Goal: Task Accomplishment & Management: Use online tool/utility

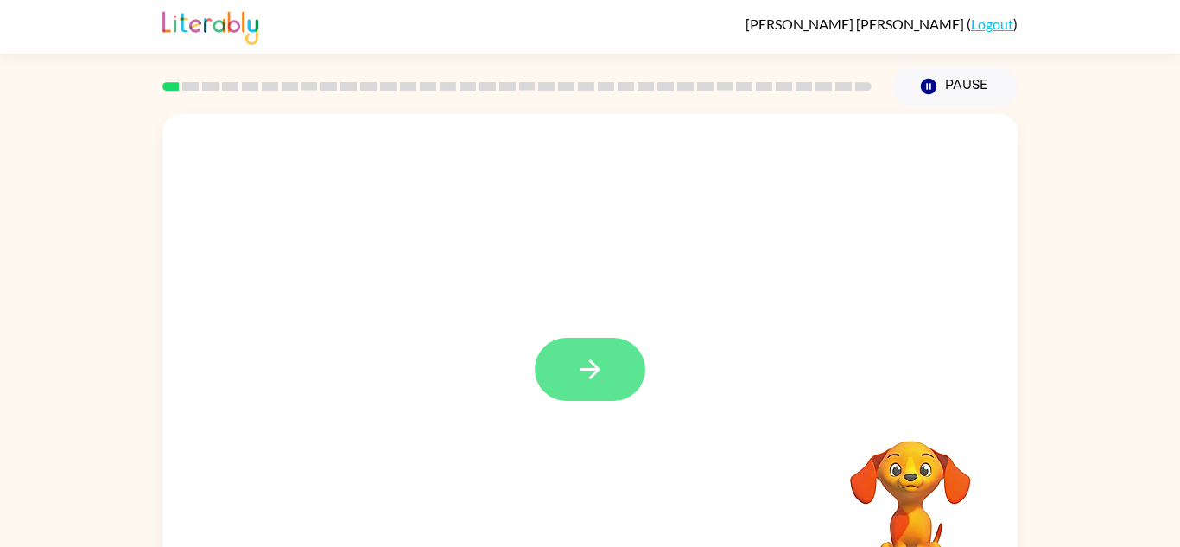
click at [616, 379] on button "button" at bounding box center [590, 369] width 111 height 63
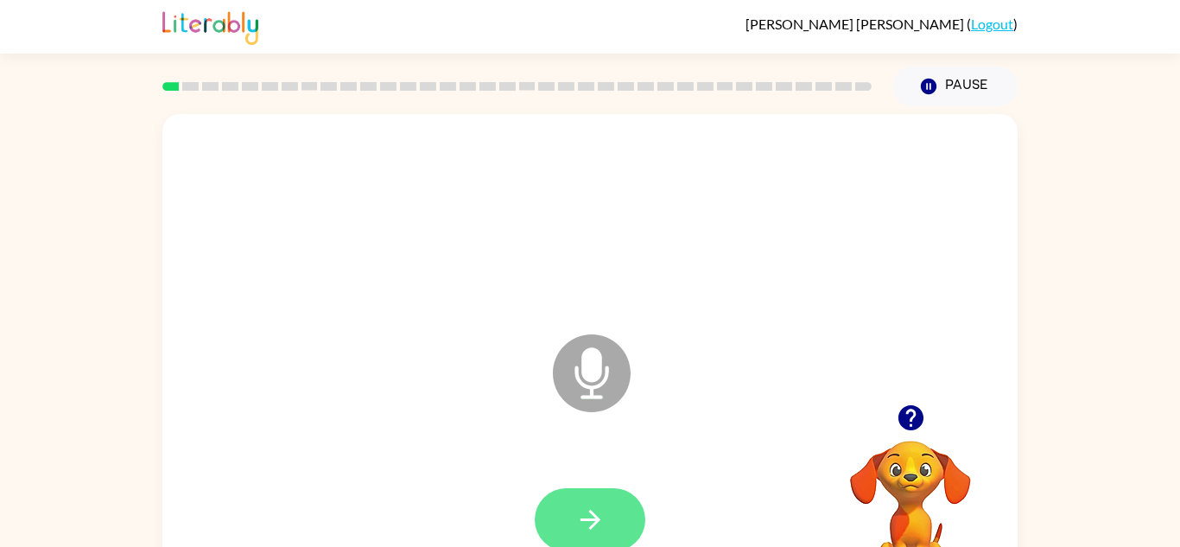
click at [609, 531] on button "button" at bounding box center [590, 519] width 111 height 63
click at [564, 525] on button "button" at bounding box center [590, 519] width 111 height 63
click at [583, 531] on icon "button" at bounding box center [591, 520] width 30 height 30
click at [585, 525] on icon "button" at bounding box center [591, 520] width 30 height 30
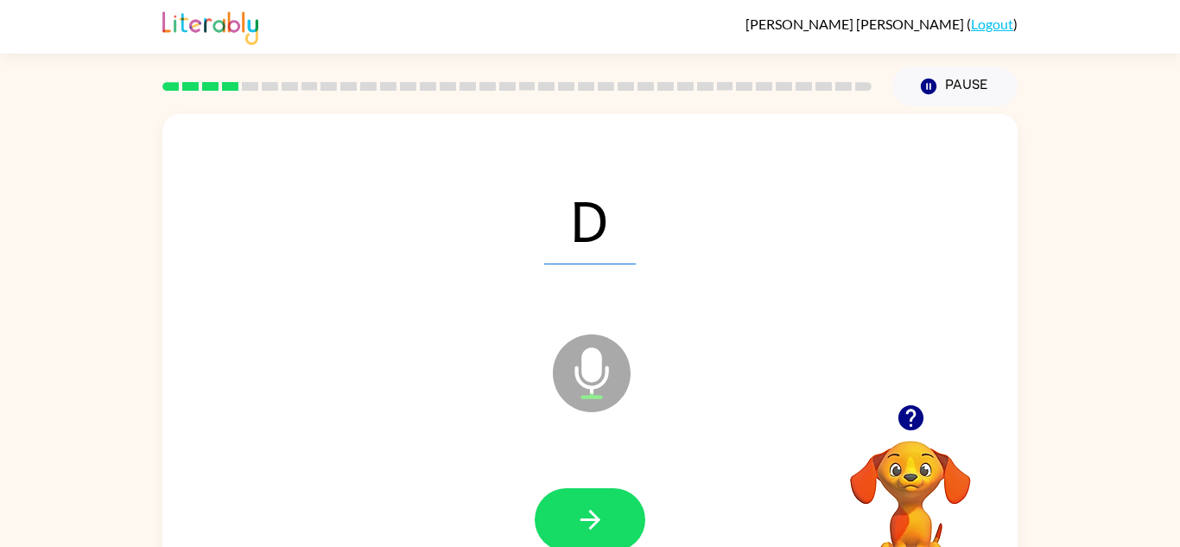
click at [343, 107] on div at bounding box center [517, 86] width 730 height 60
click at [623, 517] on button "button" at bounding box center [590, 519] width 111 height 63
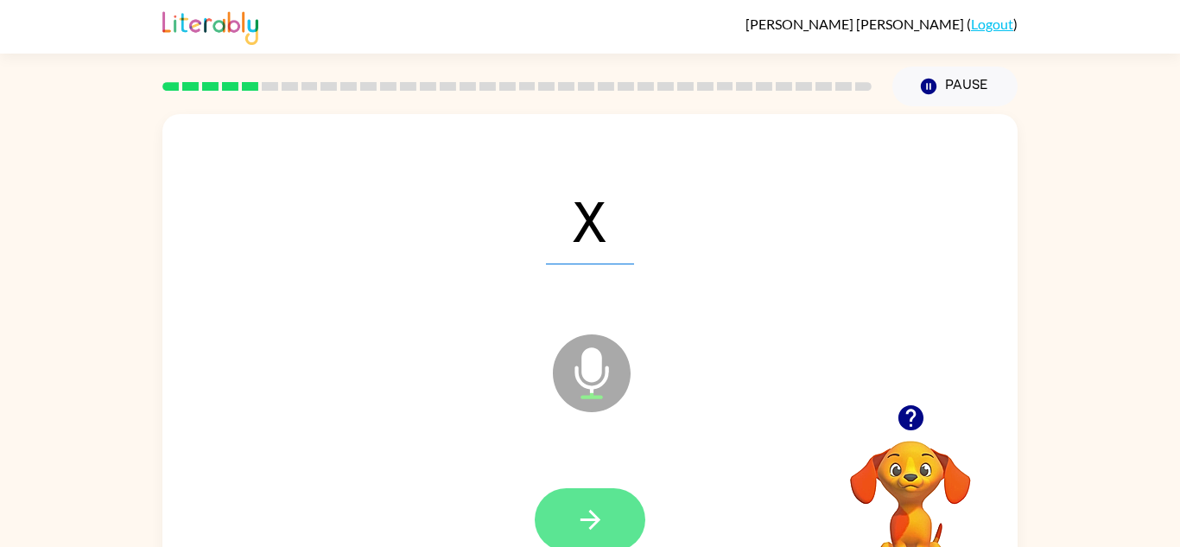
click at [613, 505] on button "button" at bounding box center [590, 519] width 111 height 63
click at [627, 514] on button "button" at bounding box center [590, 519] width 111 height 63
click at [607, 500] on button "button" at bounding box center [590, 519] width 111 height 63
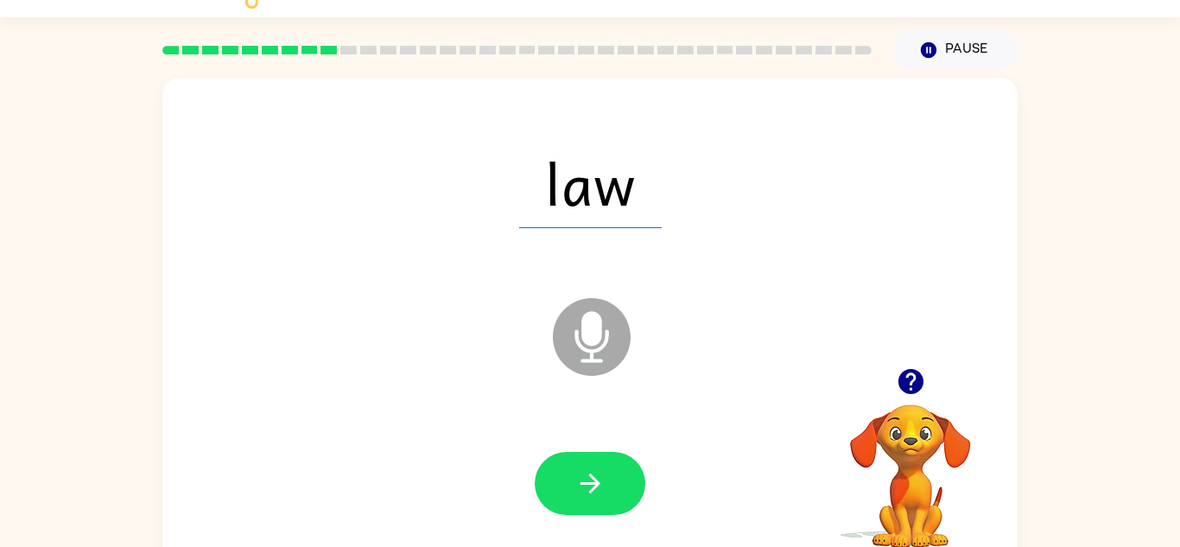
scroll to position [60, 0]
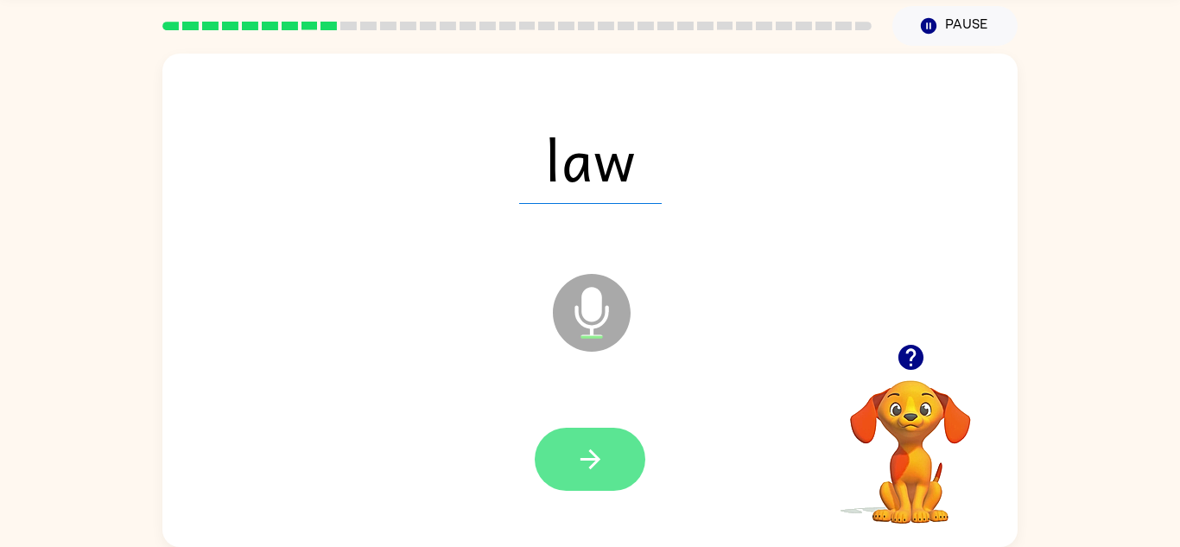
click at [620, 456] on button "button" at bounding box center [590, 459] width 111 height 63
click at [604, 478] on button "button" at bounding box center [590, 459] width 111 height 63
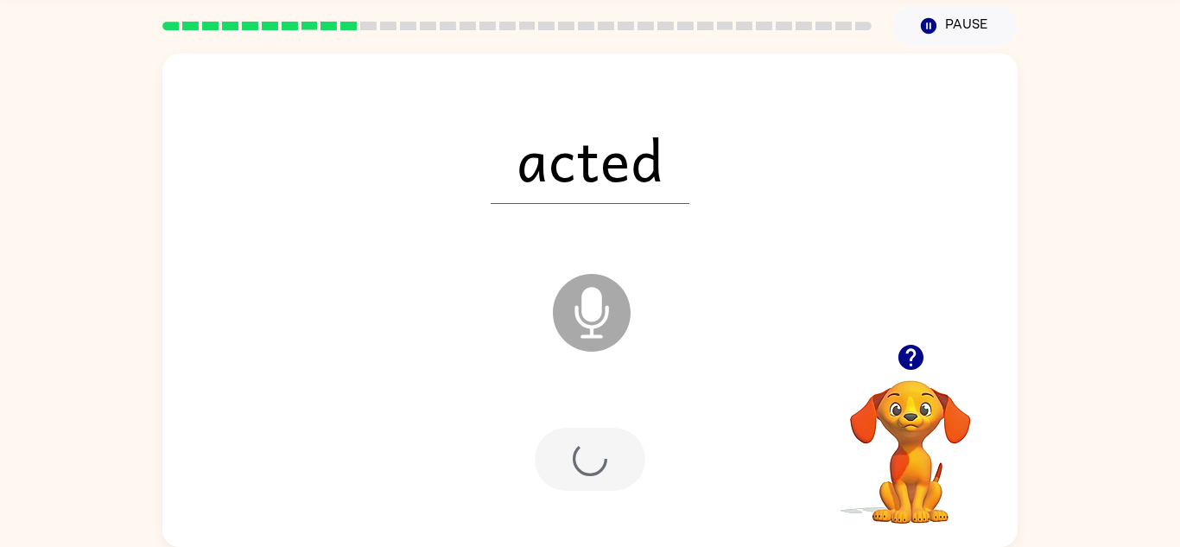
click at [606, 474] on div at bounding box center [590, 459] width 111 height 63
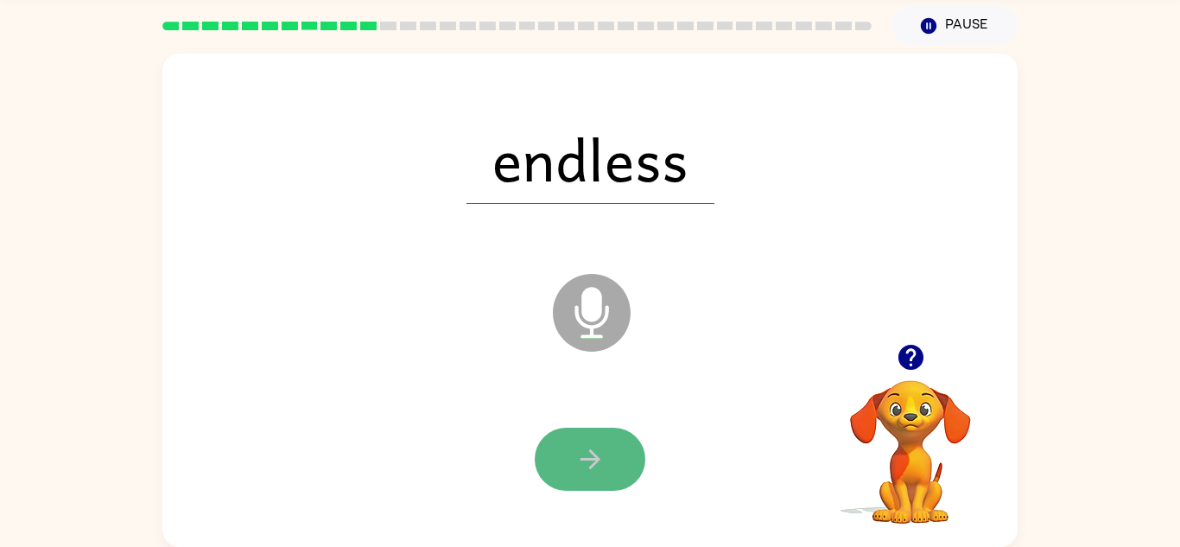
click at [596, 489] on button "button" at bounding box center [590, 459] width 111 height 63
click at [613, 471] on div at bounding box center [590, 459] width 111 height 63
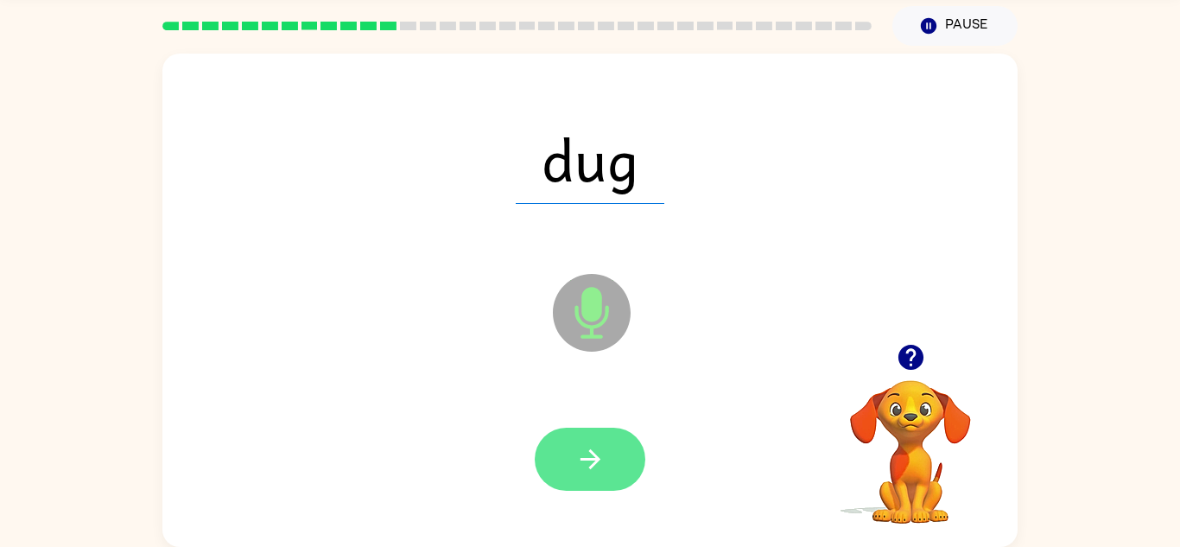
click at [601, 466] on icon "button" at bounding box center [591, 459] width 30 height 30
click at [623, 463] on button "button" at bounding box center [590, 459] width 111 height 63
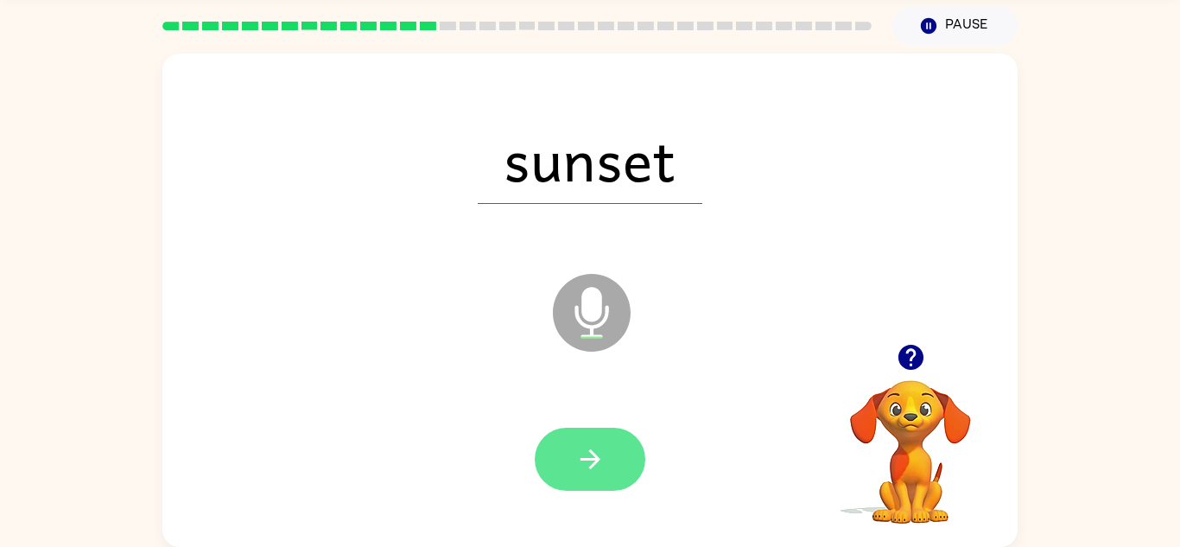
click at [612, 475] on button "button" at bounding box center [590, 459] width 111 height 63
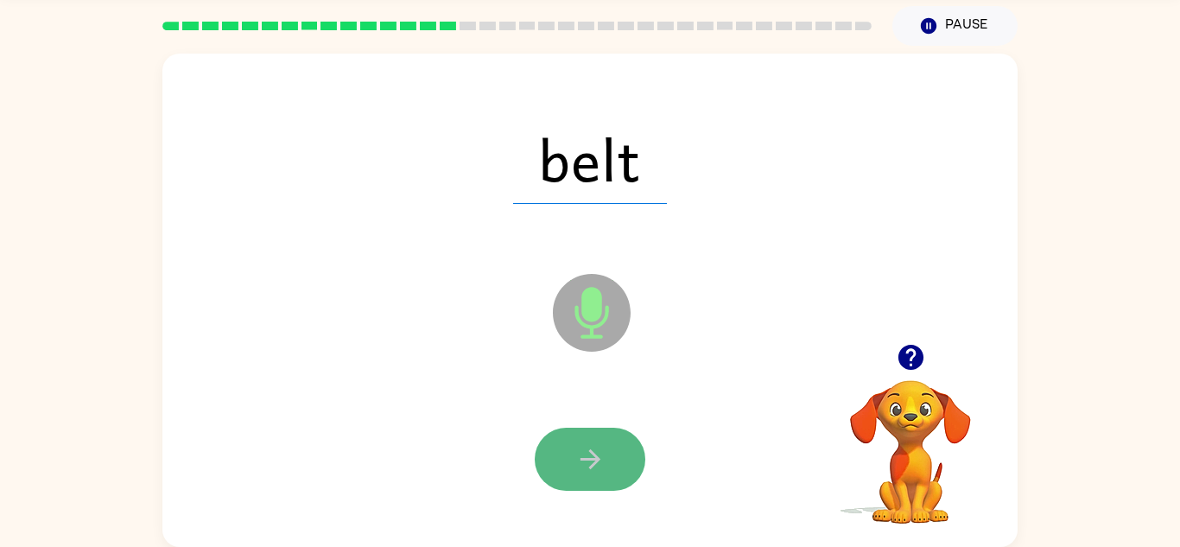
click at [598, 472] on icon "button" at bounding box center [591, 459] width 30 height 30
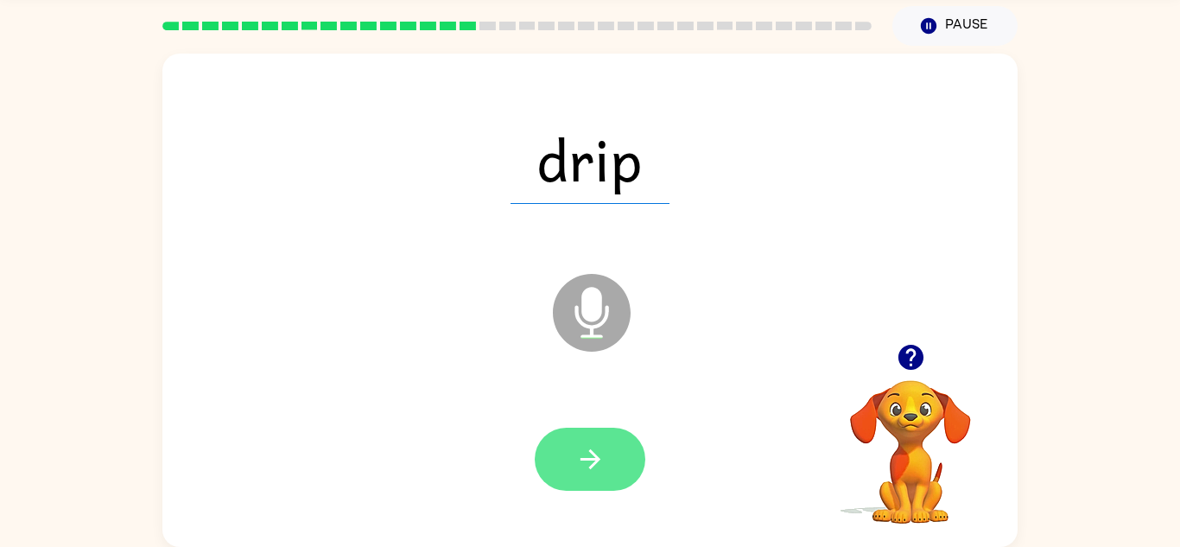
click at [616, 476] on button "button" at bounding box center [590, 459] width 111 height 63
click at [612, 468] on button "button" at bounding box center [590, 459] width 111 height 63
click at [589, 464] on icon "button" at bounding box center [591, 459] width 30 height 30
click at [614, 459] on button "button" at bounding box center [590, 459] width 111 height 63
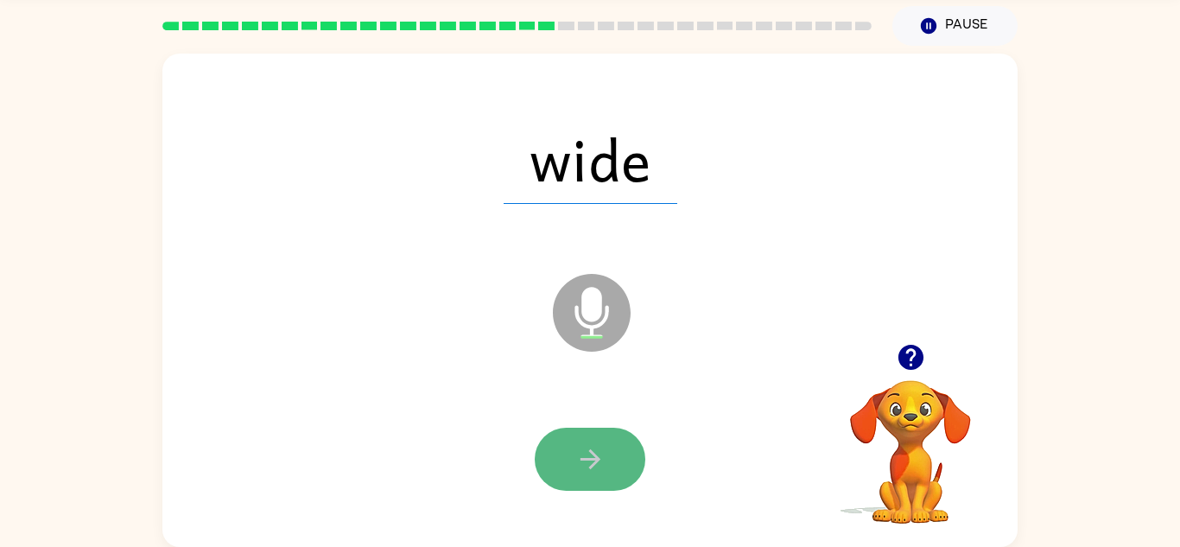
click at [617, 474] on button "button" at bounding box center [590, 459] width 111 height 63
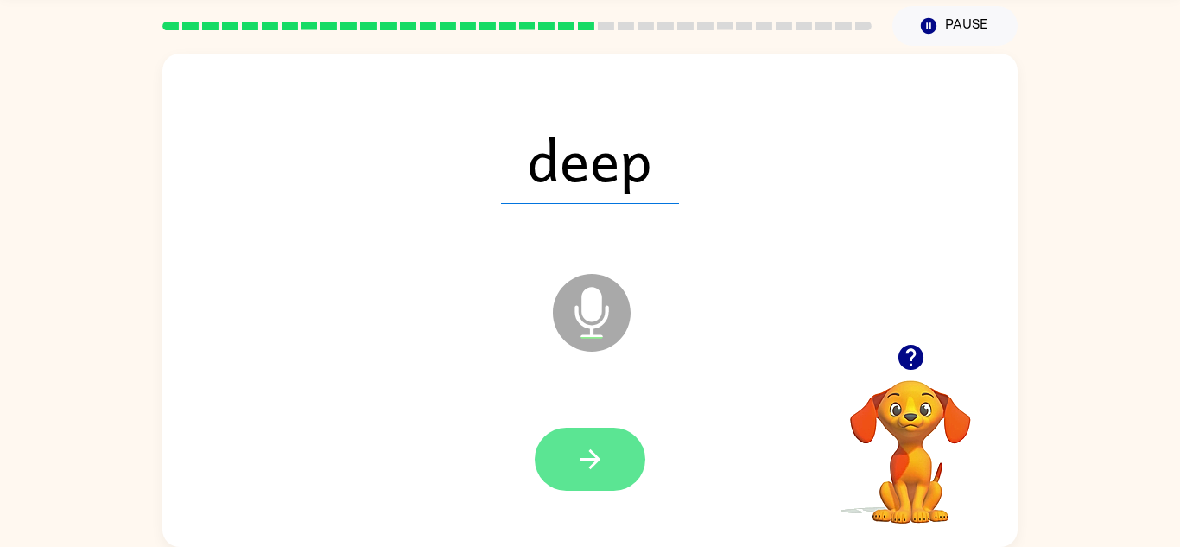
click at [619, 463] on button "button" at bounding box center [590, 459] width 111 height 63
click at [619, 470] on button "button" at bounding box center [590, 459] width 111 height 63
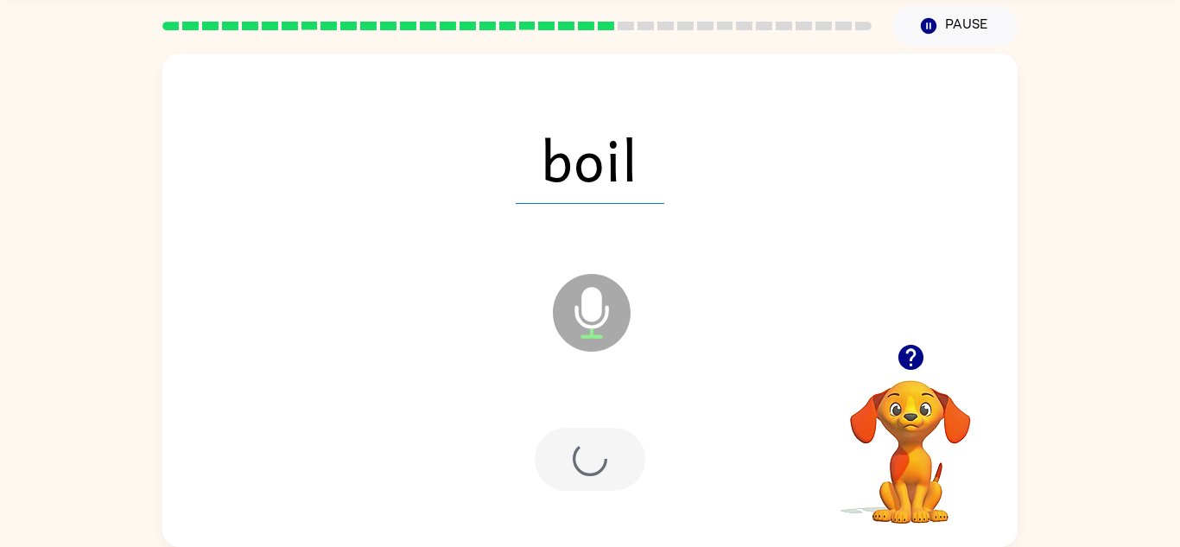
click at [606, 482] on div at bounding box center [590, 459] width 111 height 63
click at [597, 487] on div at bounding box center [590, 459] width 111 height 63
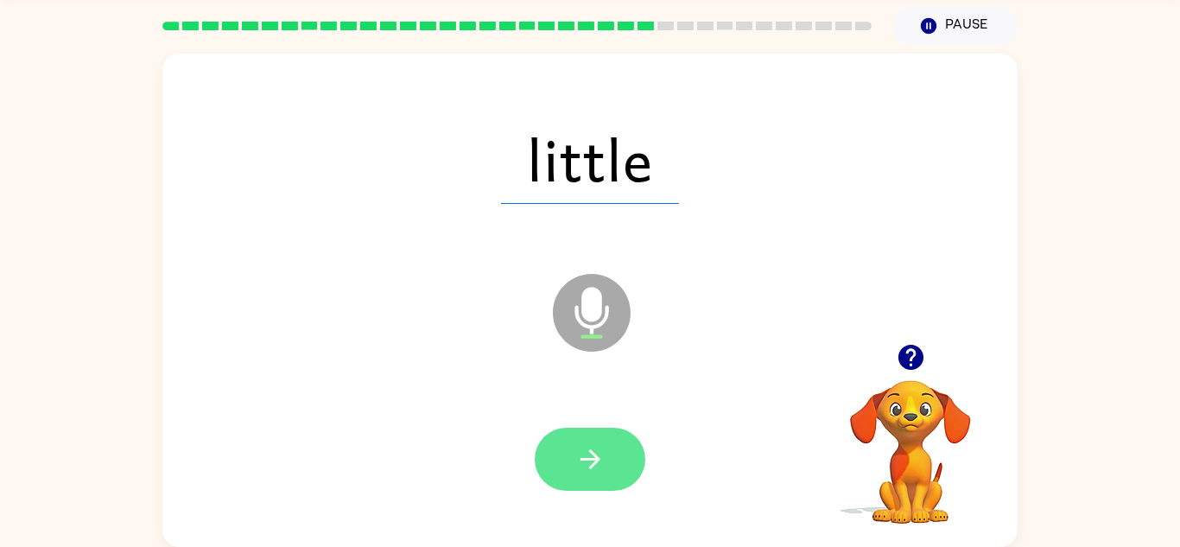
click at [588, 472] on icon "button" at bounding box center [591, 459] width 30 height 30
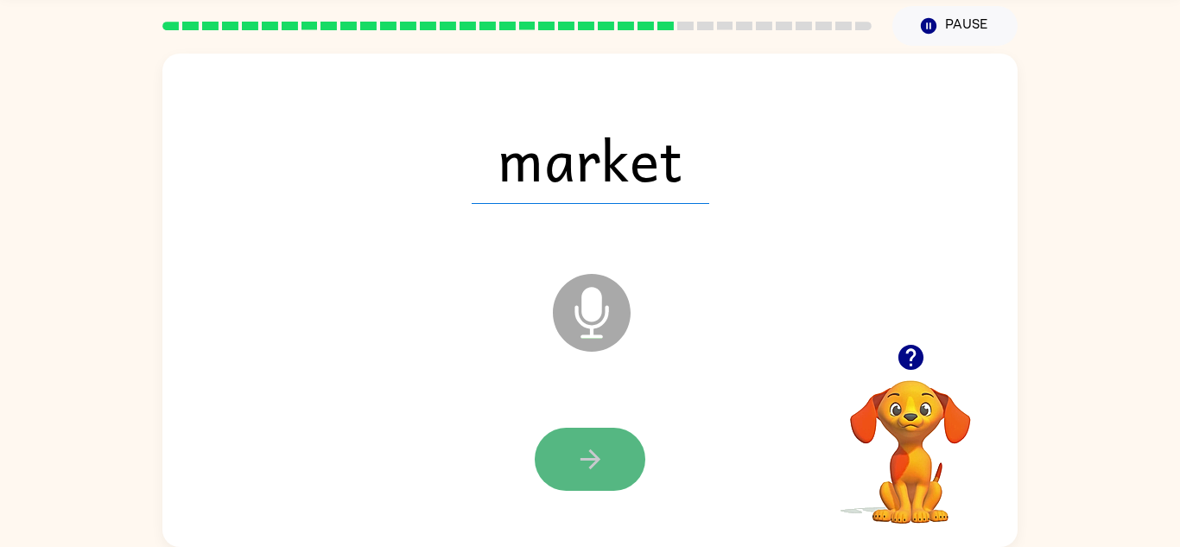
click at [592, 474] on button "button" at bounding box center [590, 459] width 111 height 63
click at [575, 468] on div at bounding box center [590, 459] width 111 height 63
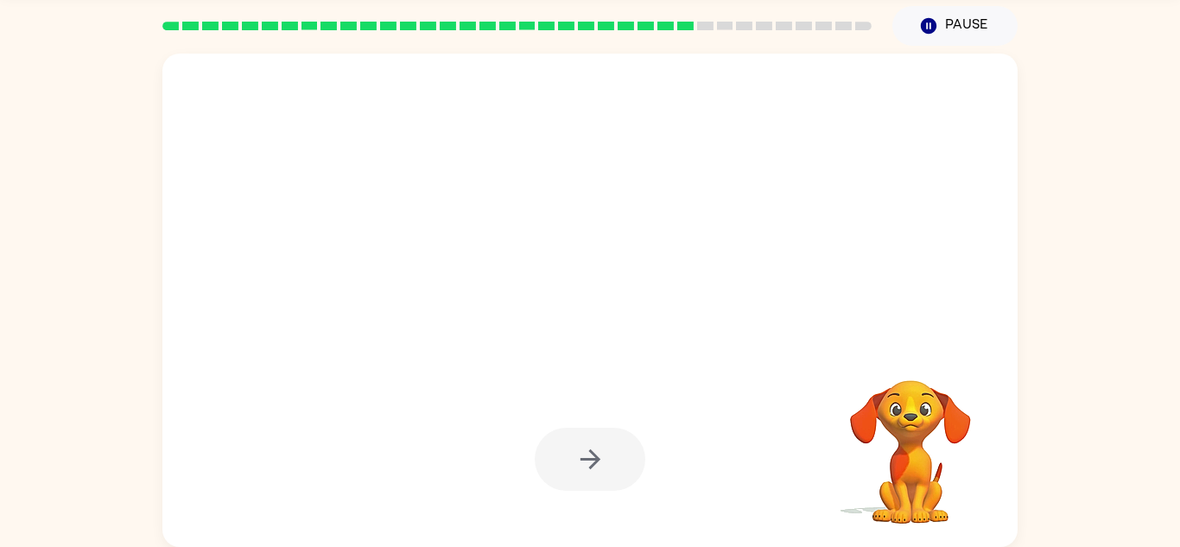
click at [609, 449] on div at bounding box center [590, 459] width 111 height 63
click at [598, 446] on div at bounding box center [590, 459] width 111 height 63
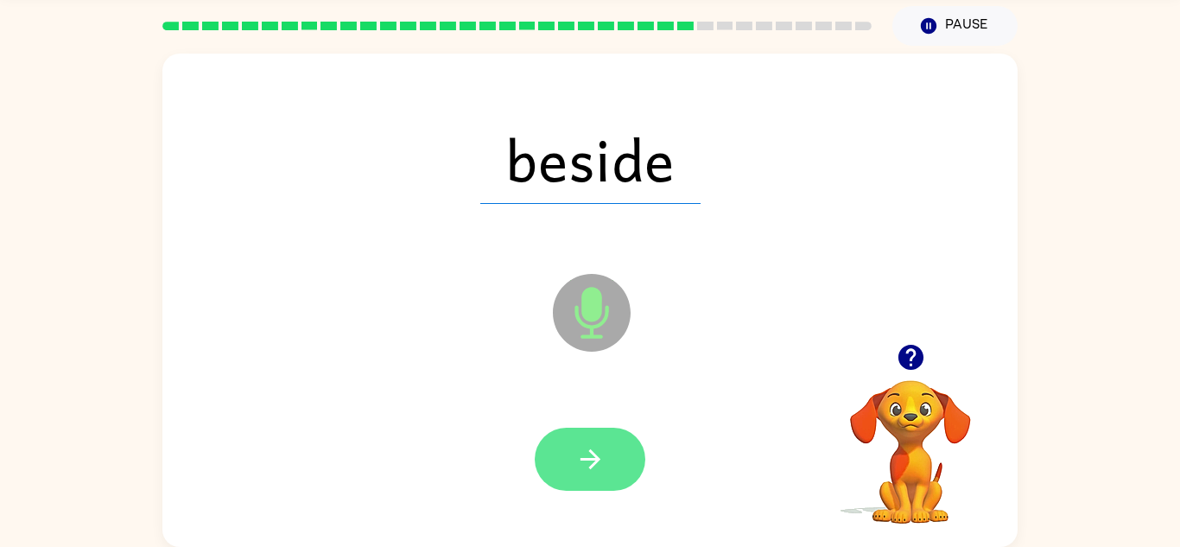
click at [621, 461] on button "button" at bounding box center [590, 459] width 111 height 63
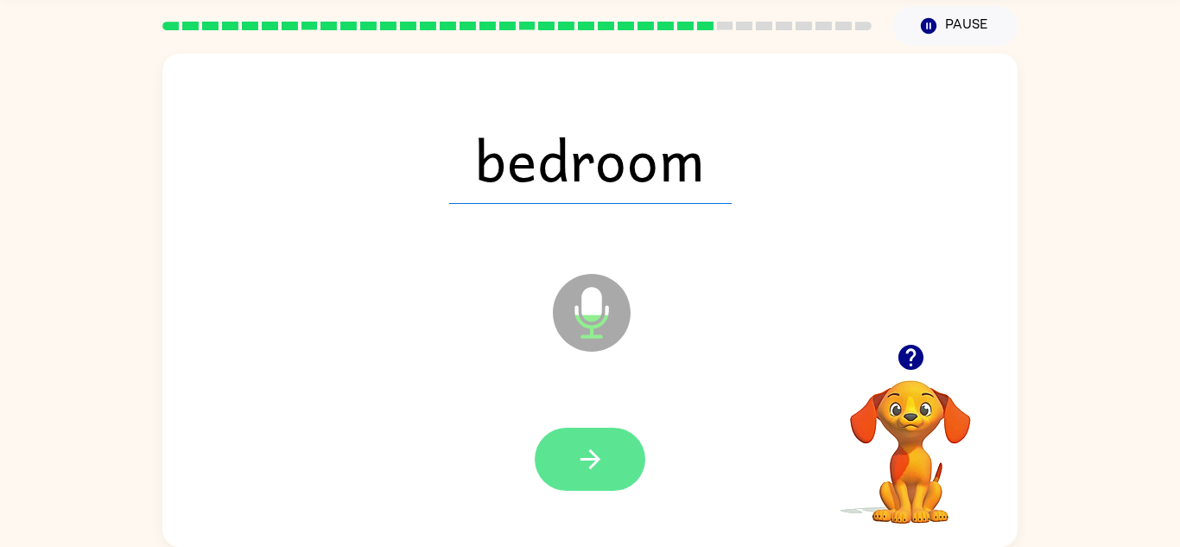
click at [609, 457] on button "button" at bounding box center [590, 459] width 111 height 63
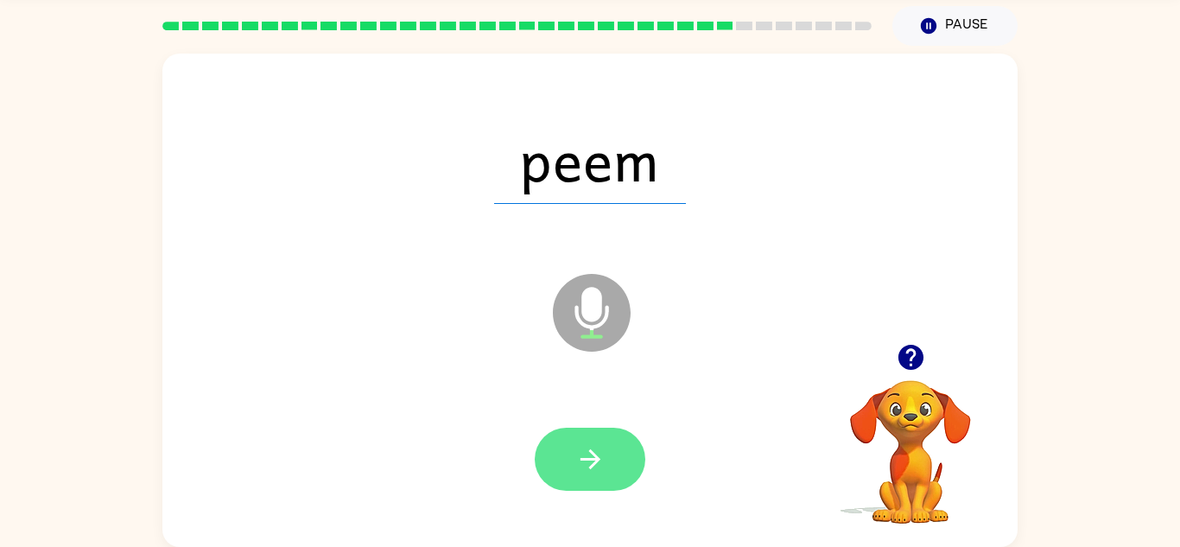
click at [569, 486] on button "button" at bounding box center [590, 459] width 111 height 63
click at [561, 480] on div at bounding box center [590, 459] width 111 height 63
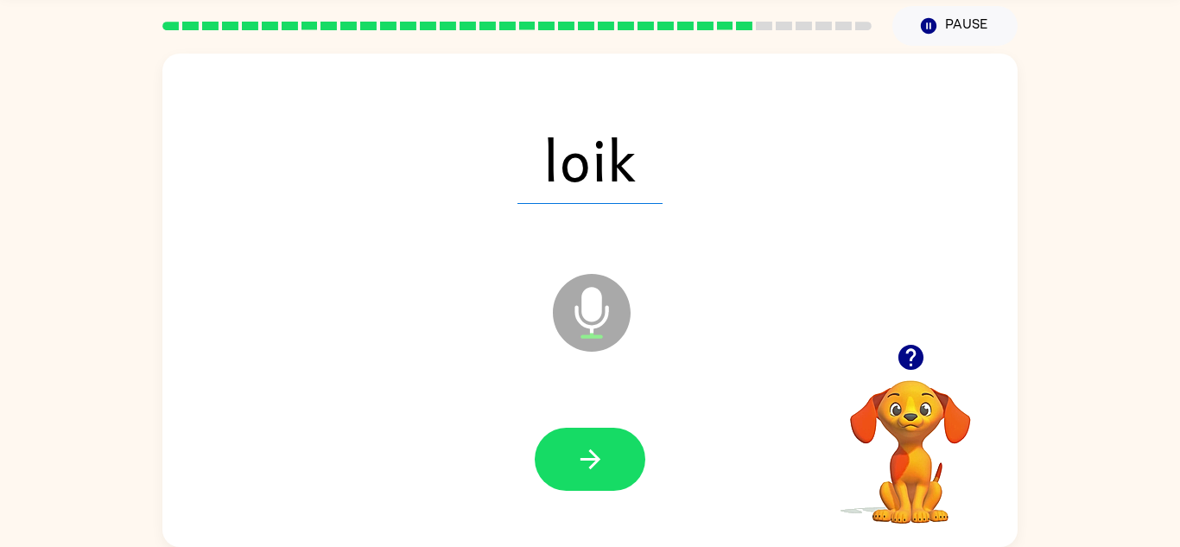
click at [588, 509] on div at bounding box center [590, 460] width 821 height 142
click at [564, 456] on button "button" at bounding box center [590, 459] width 111 height 63
click at [572, 471] on div at bounding box center [590, 459] width 111 height 63
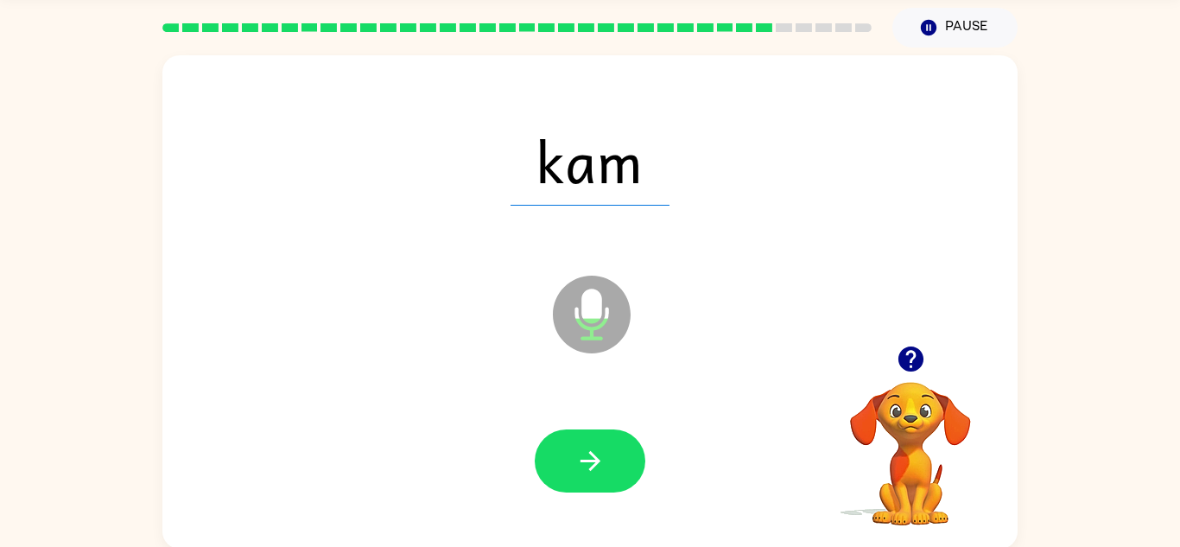
scroll to position [54, 0]
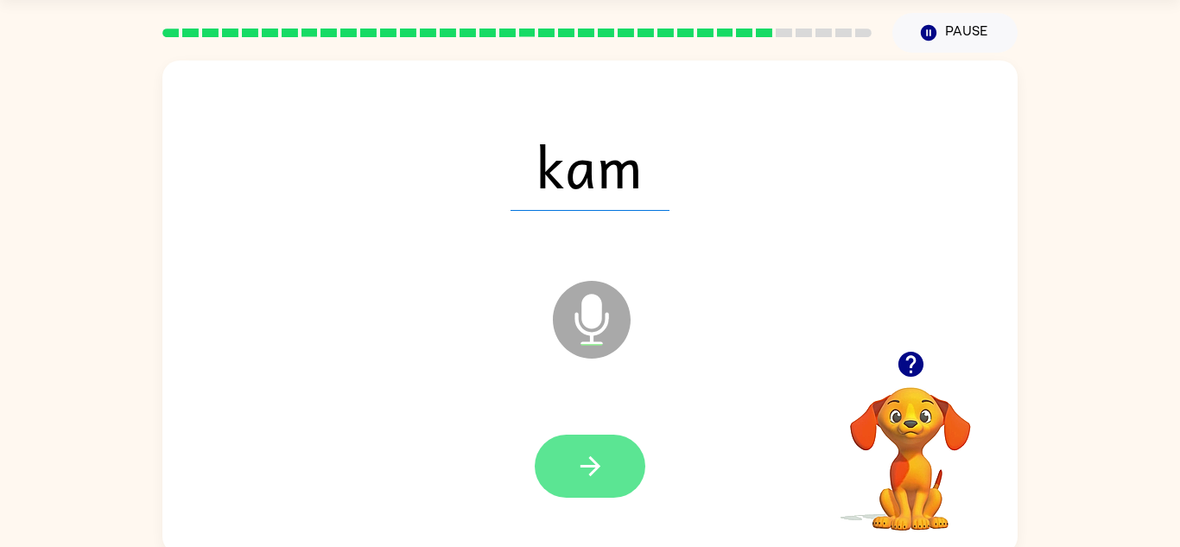
click at [564, 459] on button "button" at bounding box center [590, 466] width 111 height 63
click at [589, 473] on div at bounding box center [590, 466] width 111 height 63
click at [568, 463] on div at bounding box center [590, 466] width 111 height 63
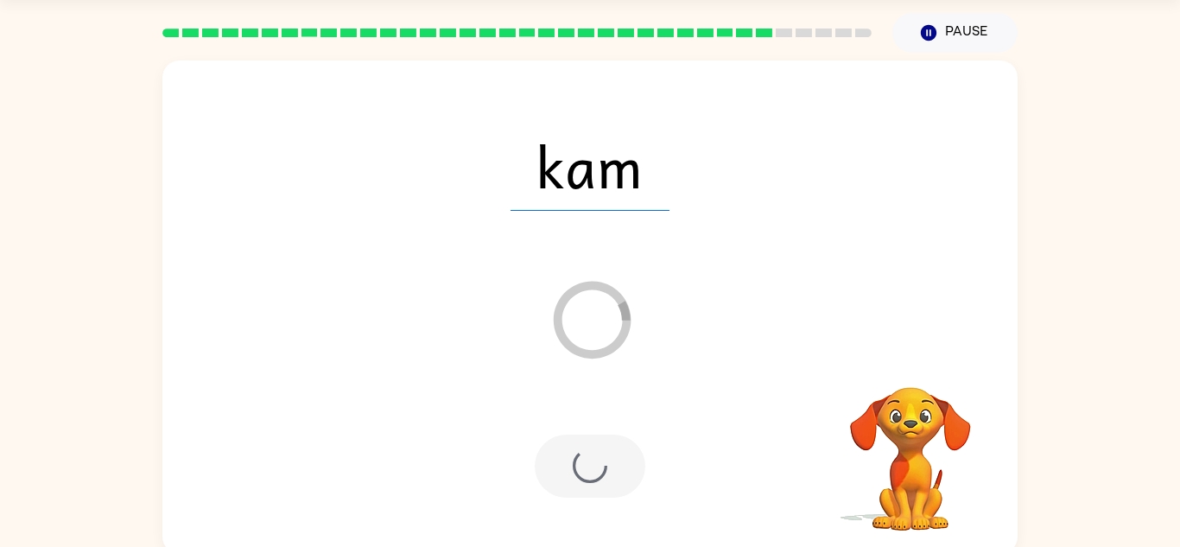
click at [575, 470] on div at bounding box center [590, 466] width 111 height 63
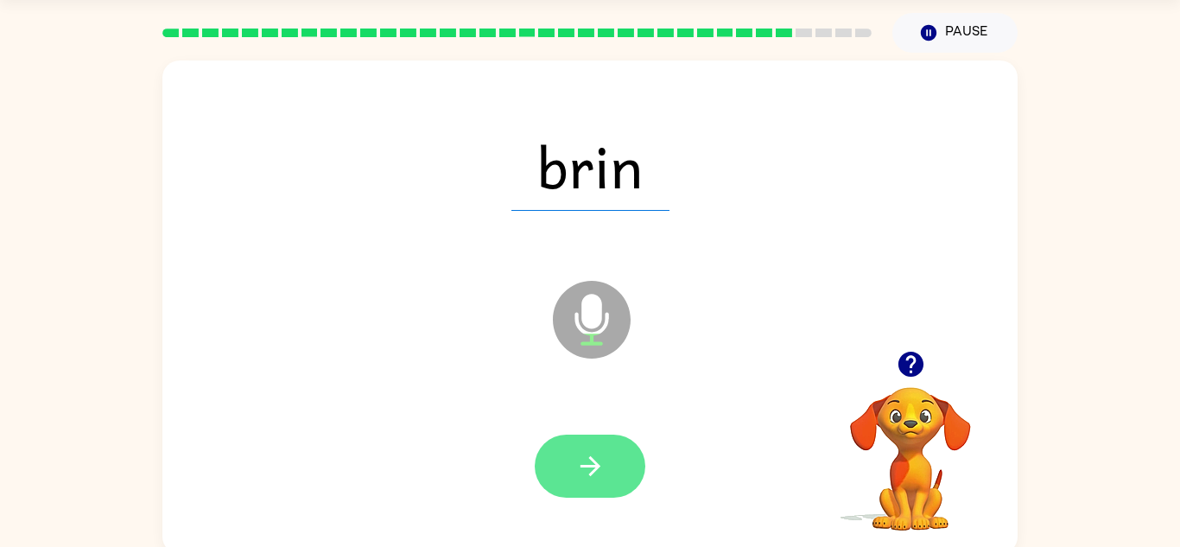
click at [567, 496] on button "button" at bounding box center [590, 466] width 111 height 63
click at [593, 442] on button "button" at bounding box center [590, 466] width 111 height 63
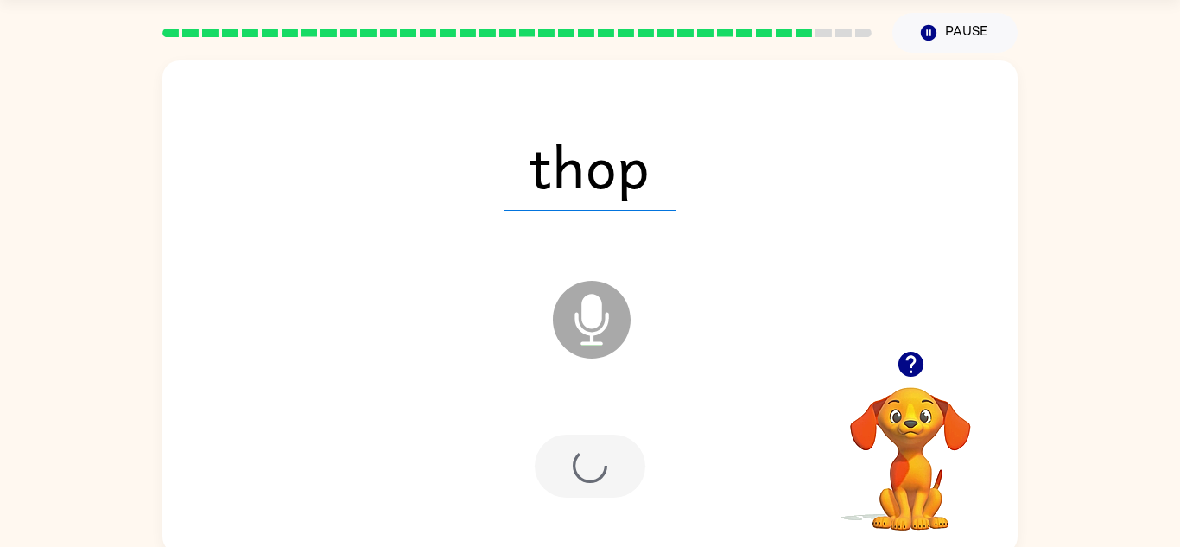
click at [606, 468] on div at bounding box center [590, 466] width 111 height 63
click at [609, 467] on div at bounding box center [590, 466] width 111 height 63
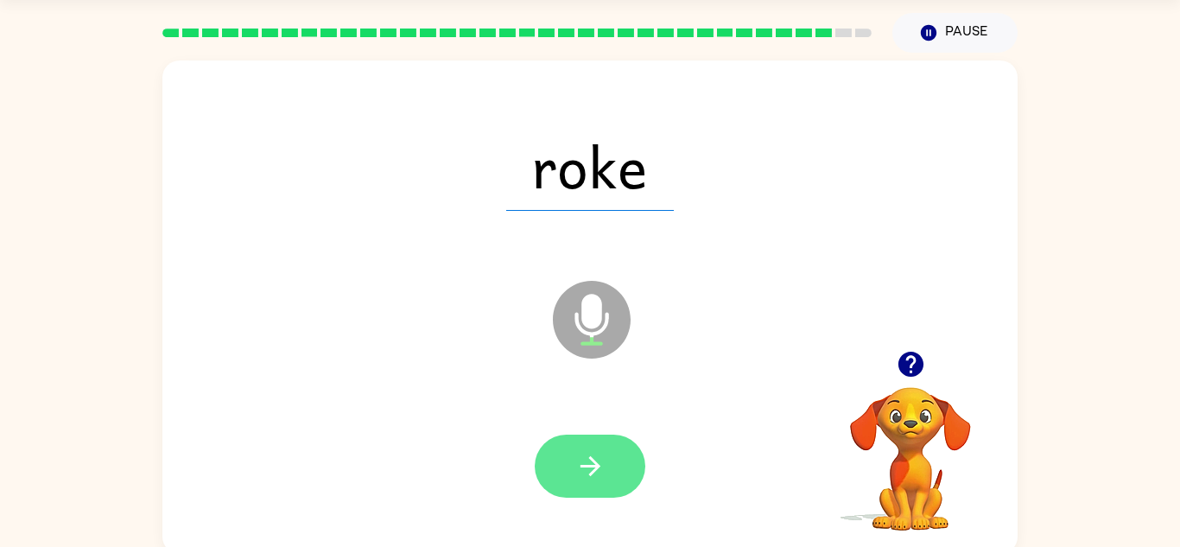
click at [559, 489] on button "button" at bounding box center [590, 466] width 111 height 63
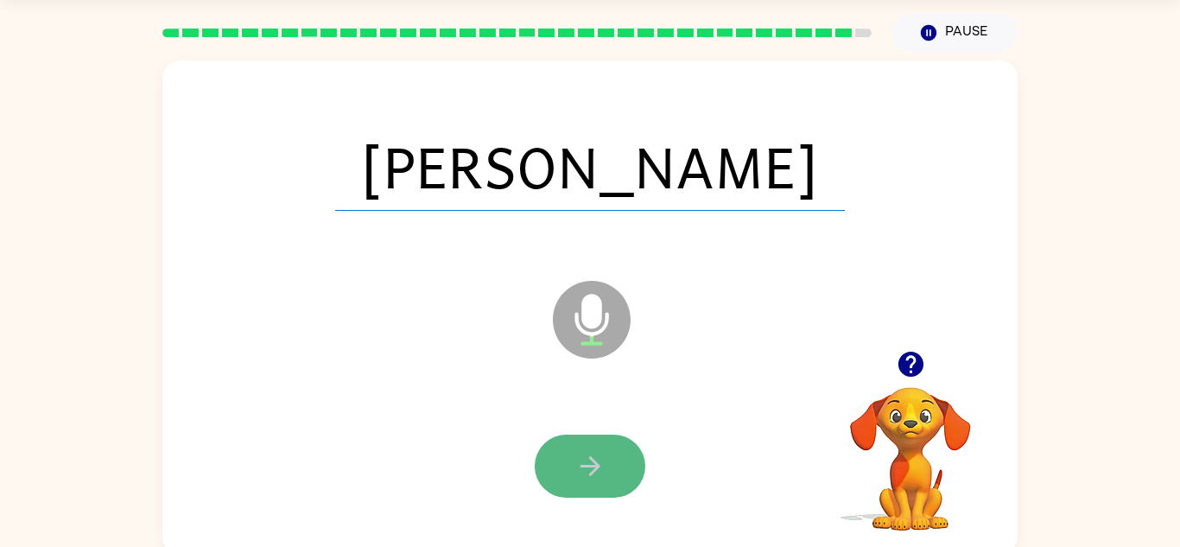
click at [585, 446] on button "button" at bounding box center [590, 466] width 111 height 63
click at [583, 459] on div at bounding box center [590, 466] width 111 height 63
click at [583, 474] on div at bounding box center [590, 466] width 111 height 63
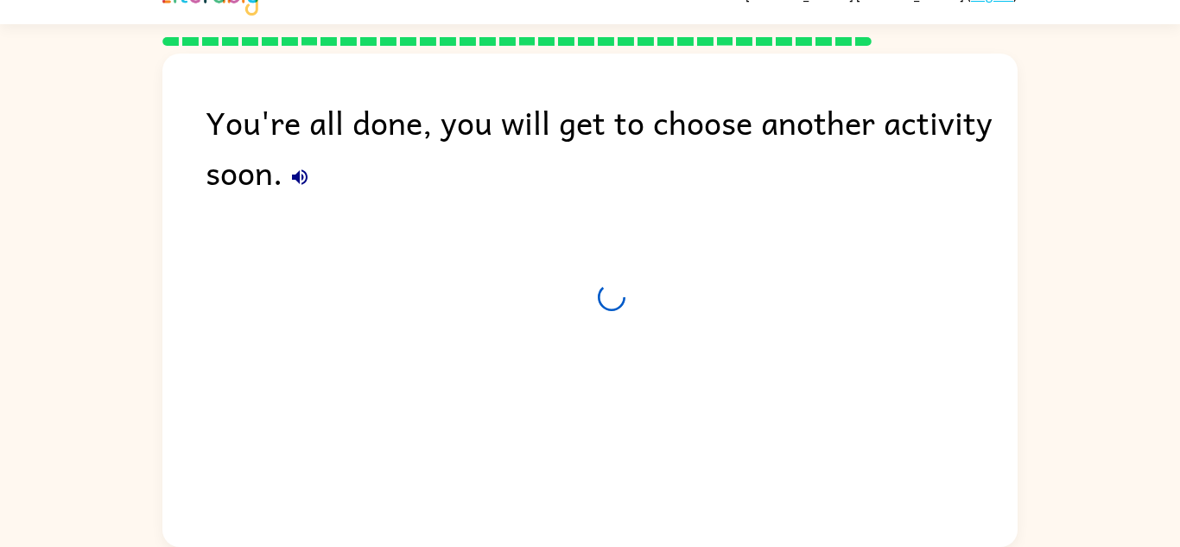
scroll to position [29, 0]
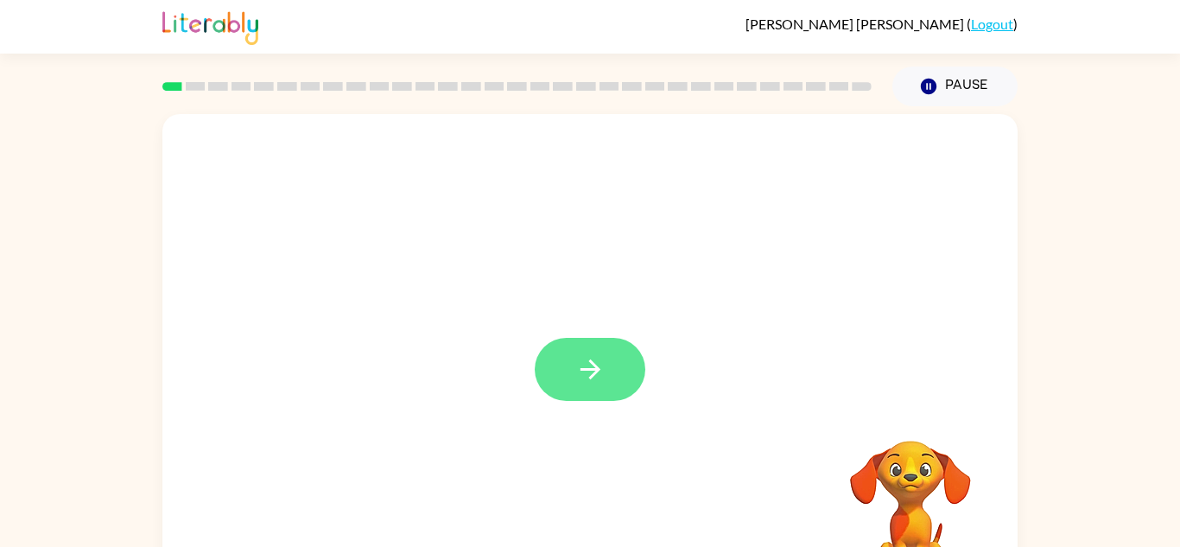
click at [625, 376] on button "button" at bounding box center [590, 369] width 111 height 63
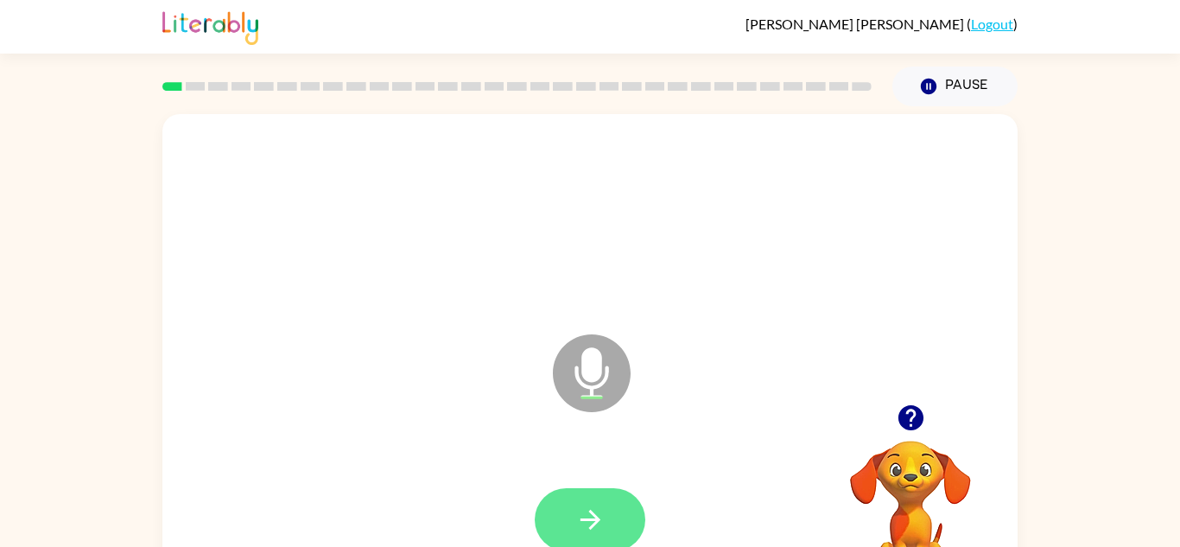
click at [600, 518] on icon "button" at bounding box center [591, 520] width 30 height 30
click at [493, 302] on div "Microphone The Microphone is here when it is your turn to talk" at bounding box center [549, 330] width 738 height 62
click at [583, 378] on icon at bounding box center [592, 373] width 78 height 78
click at [571, 429] on icon "Microphone The Microphone is here when it is your turn to talk" at bounding box center [678, 395] width 259 height 130
click at [562, 511] on button "button" at bounding box center [590, 519] width 111 height 63
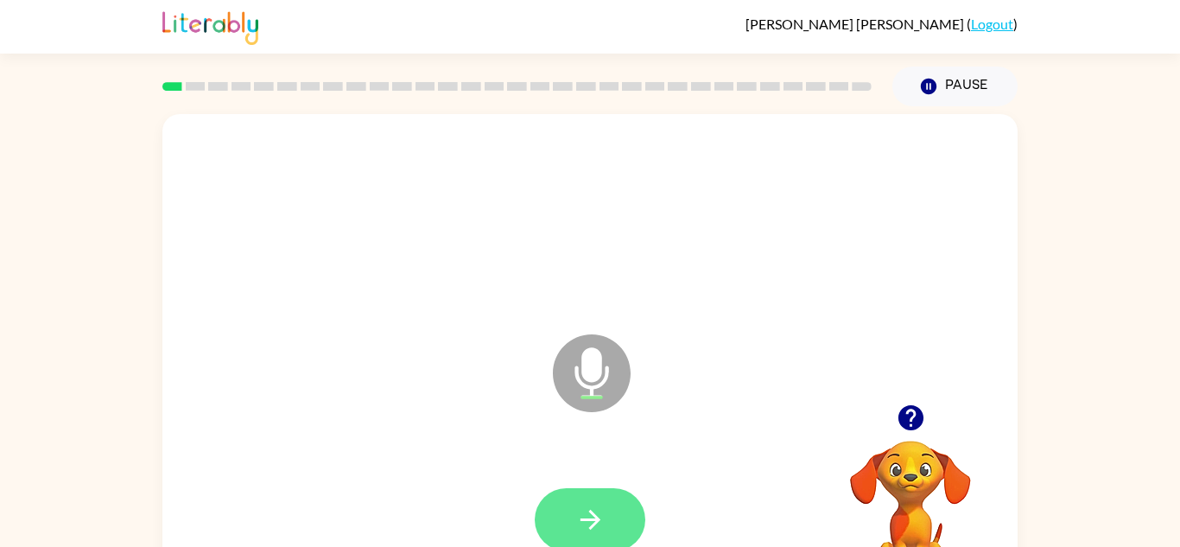
click at [559, 519] on button "button" at bounding box center [590, 519] width 111 height 63
click at [550, 512] on button "button" at bounding box center [590, 519] width 111 height 63
click at [569, 531] on button "button" at bounding box center [590, 519] width 111 height 63
click at [579, 530] on icon "button" at bounding box center [591, 520] width 30 height 30
click at [557, 531] on button "button" at bounding box center [590, 519] width 111 height 63
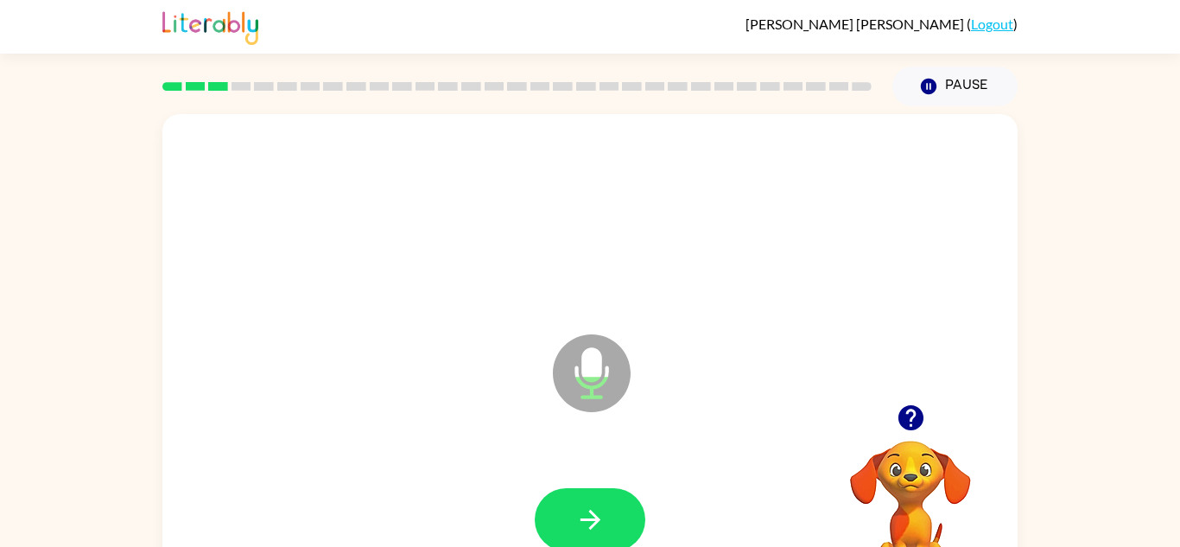
click at [912, 459] on video "Your browser must support playing .mp4 files to use Literably. Please try using…" at bounding box center [910, 500] width 173 height 173
click at [910, 485] on video "Your browser must support playing .mp4 files to use Literably. Please try using…" at bounding box center [910, 500] width 173 height 173
click at [903, 480] on video "Your browser must support playing .mp4 files to use Literably. Please try using…" at bounding box center [910, 500] width 173 height 173
click at [893, 497] on video "Your browser must support playing .mp4 files to use Literably. Please try using…" at bounding box center [910, 500] width 173 height 173
click at [900, 515] on video "Your browser must support playing .mp4 files to use Literably. Please try using…" at bounding box center [910, 500] width 173 height 173
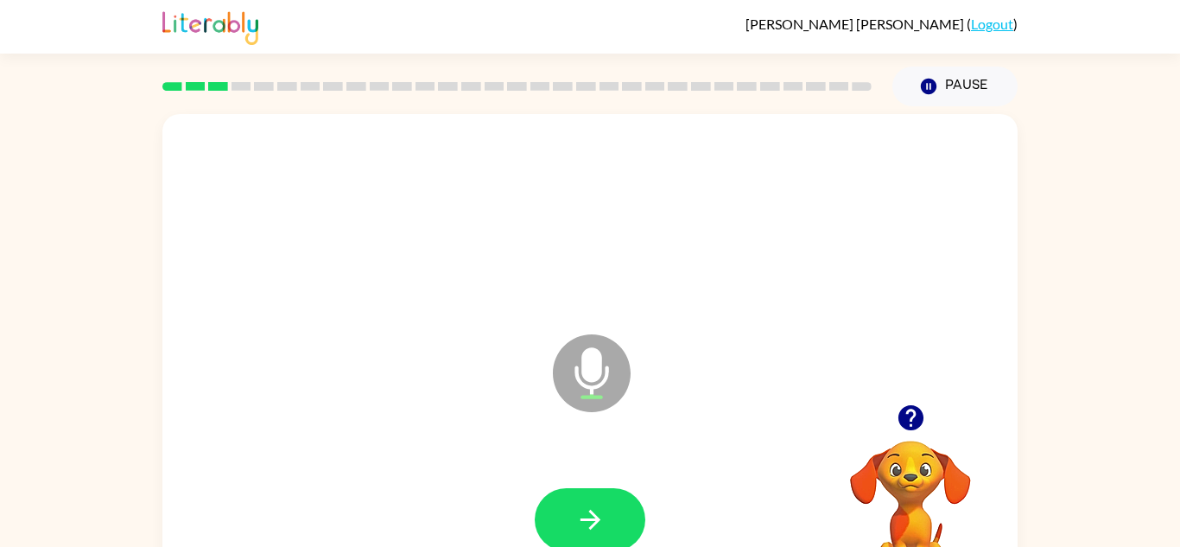
click at [901, 423] on icon "button" at bounding box center [910, 417] width 25 height 25
click at [902, 422] on video "Your browser must support playing .mp4 files to use Literably. Please try using…" at bounding box center [910, 500] width 173 height 173
click at [582, 545] on button "button" at bounding box center [590, 519] width 111 height 63
click at [571, 511] on div at bounding box center [590, 519] width 111 height 63
click at [576, 523] on div at bounding box center [590, 519] width 111 height 63
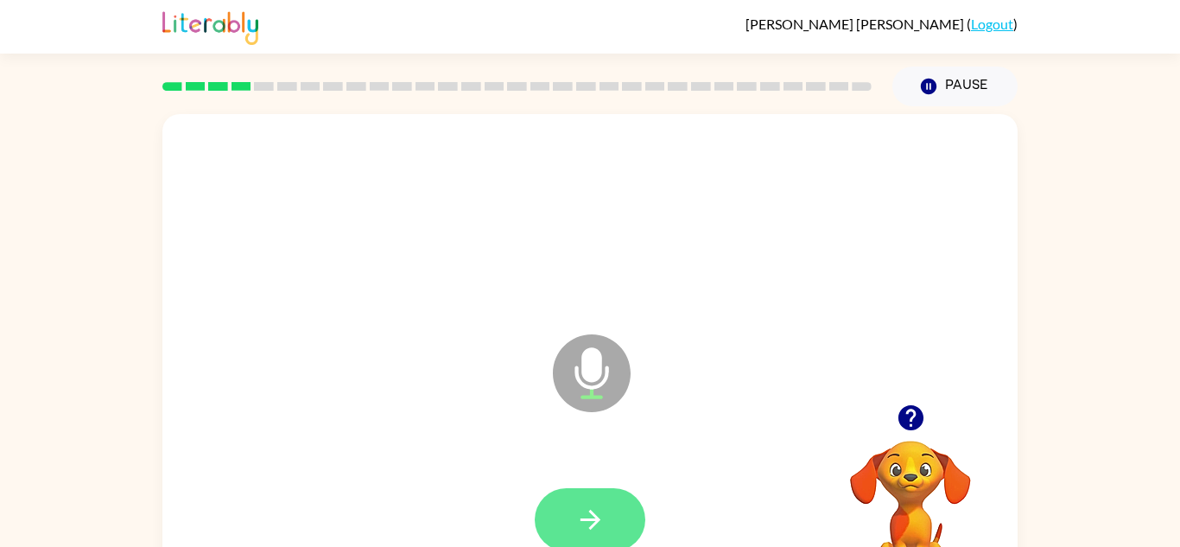
click at [553, 505] on button "button" at bounding box center [590, 519] width 111 height 63
click at [562, 524] on button "button" at bounding box center [590, 519] width 111 height 63
click at [559, 524] on div at bounding box center [590, 519] width 111 height 63
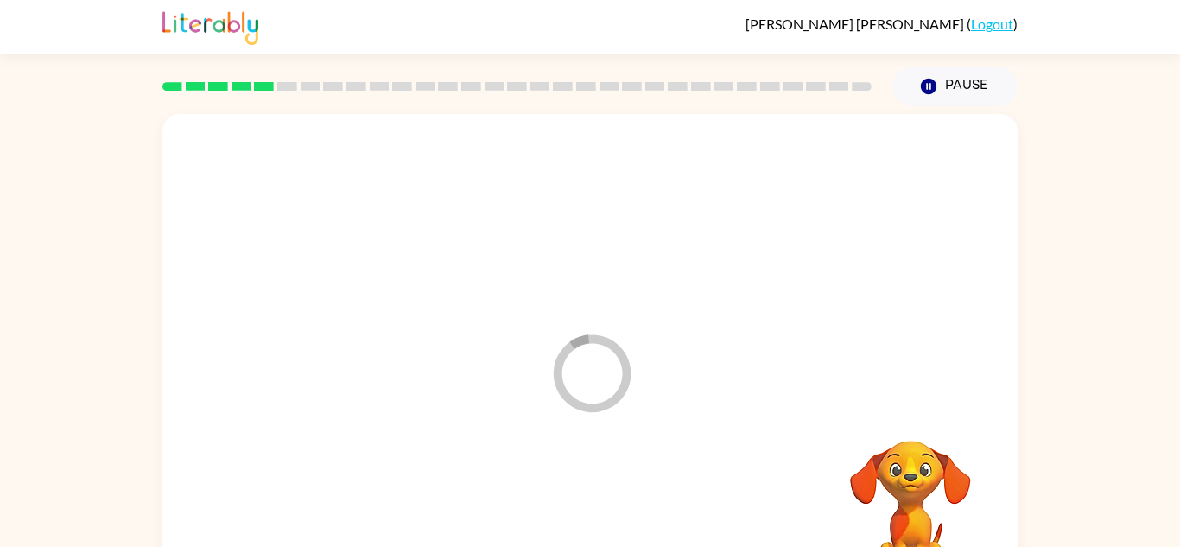
click at [575, 487] on div at bounding box center [590, 520] width 821 height 142
click at [558, 479] on div at bounding box center [590, 520] width 821 height 142
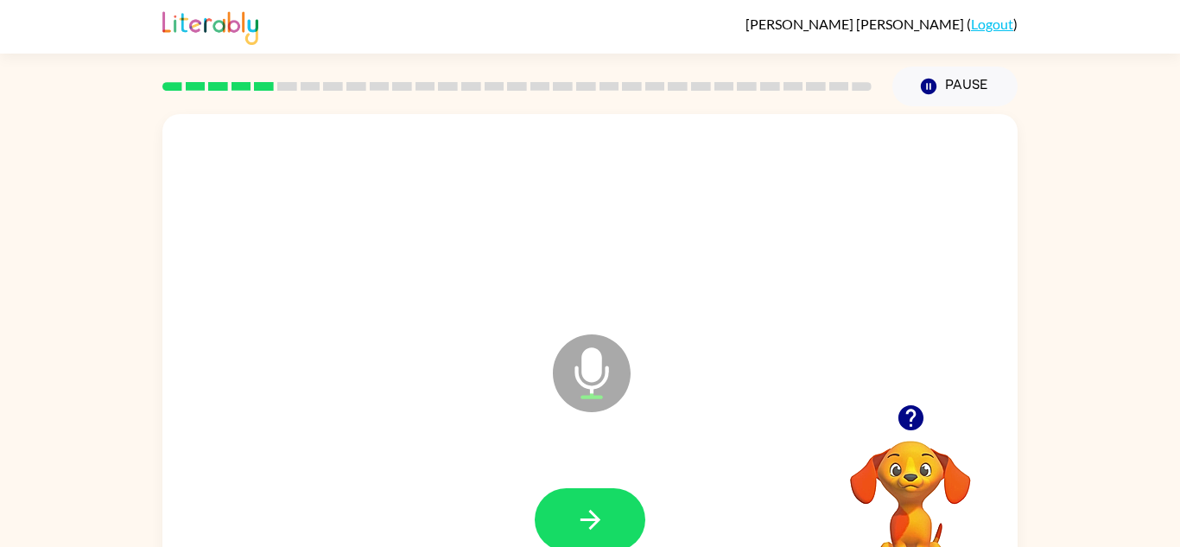
click at [942, 482] on video "Your browser must support playing .mp4 files to use Literably. Please try using…" at bounding box center [910, 500] width 173 height 173
click at [910, 481] on video "Your browser must support playing .mp4 files to use Literably. Please try using…" at bounding box center [910, 500] width 173 height 173
click at [935, 448] on video "Your browser must support playing .mp4 files to use Literably. Please try using…" at bounding box center [910, 500] width 173 height 173
click at [908, 447] on video "Your browser must support playing .mp4 files to use Literably. Please try using…" at bounding box center [910, 500] width 173 height 173
click at [908, 430] on icon "button" at bounding box center [910, 417] width 25 height 25
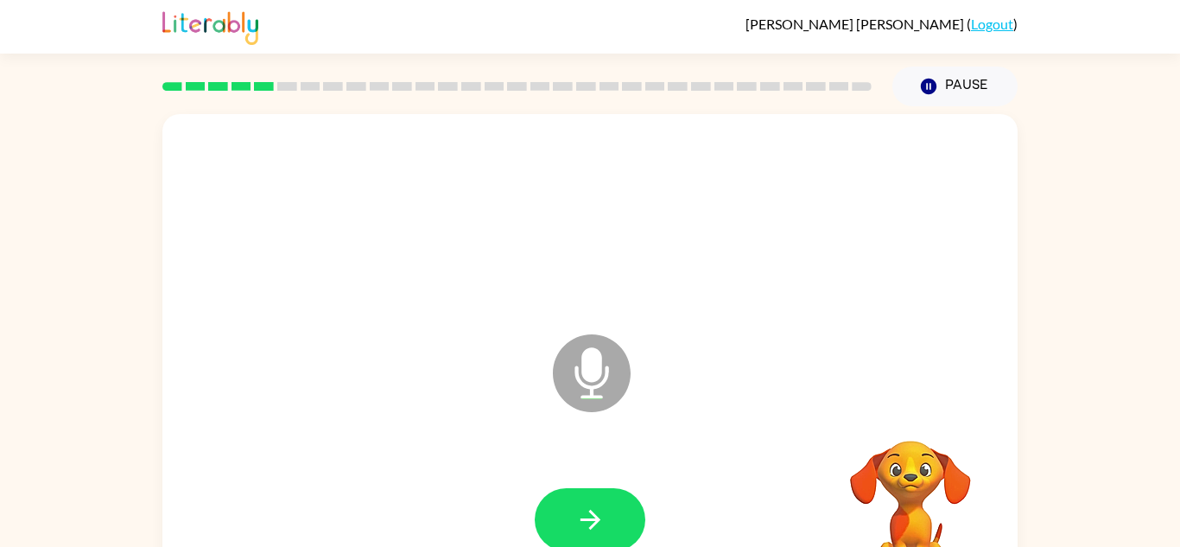
click at [905, 436] on video "Your browser must support playing .mp4 files to use Literably. Please try using…" at bounding box center [910, 500] width 173 height 173
click at [560, 545] on button "button" at bounding box center [590, 519] width 111 height 63
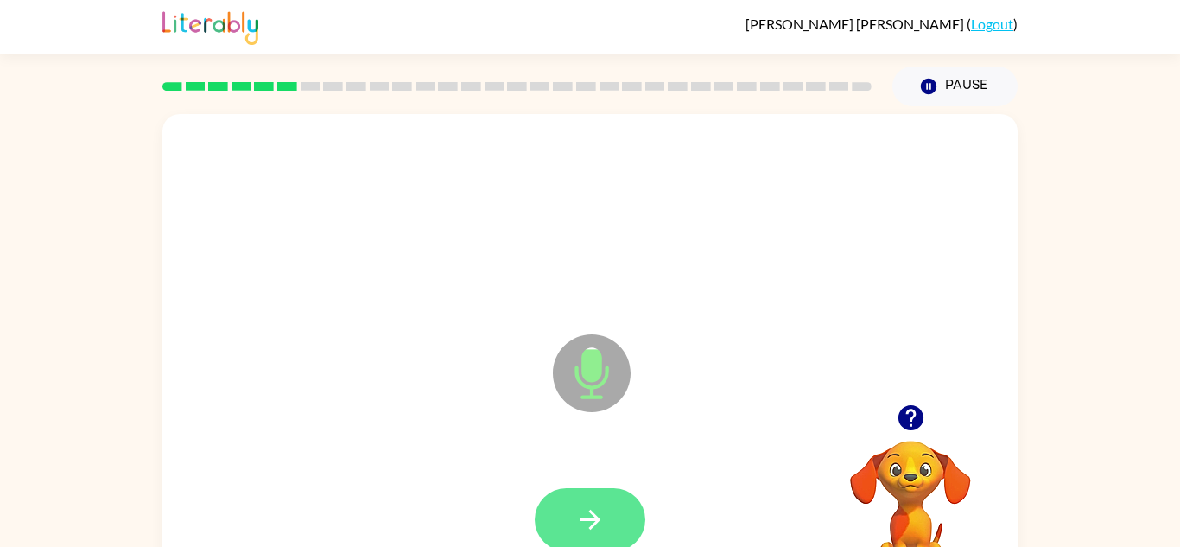
click at [582, 508] on icon "button" at bounding box center [591, 520] width 30 height 30
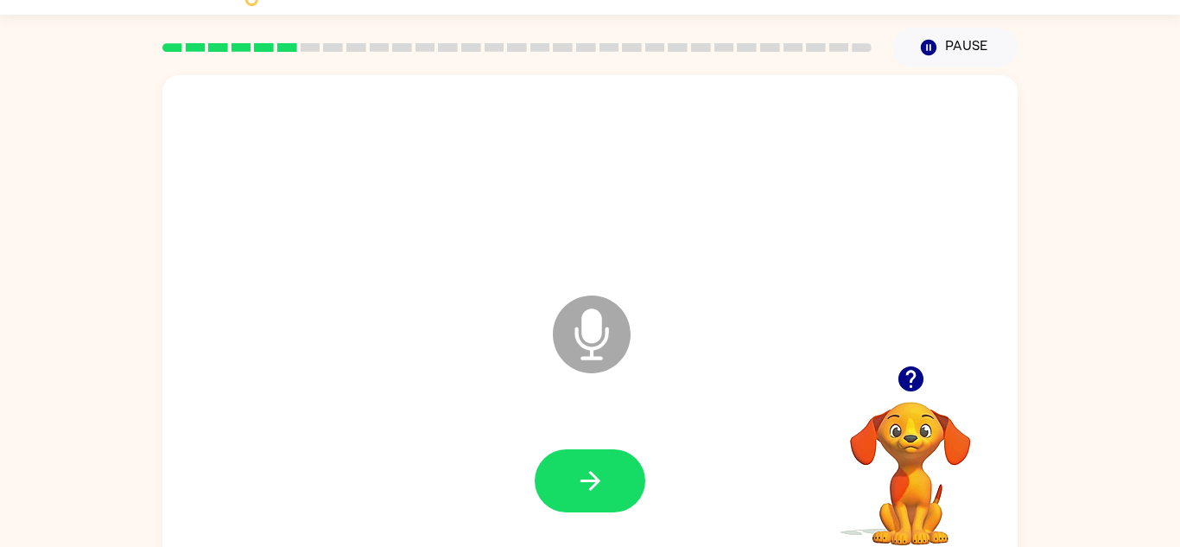
scroll to position [43, 0]
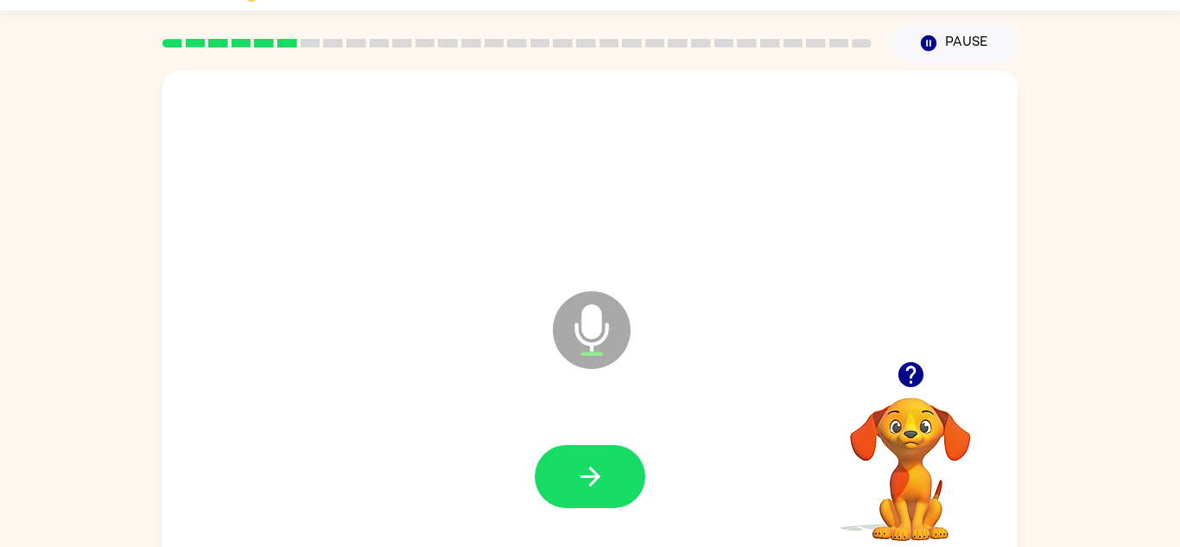
click at [559, 494] on button "button" at bounding box center [590, 476] width 111 height 63
click at [563, 496] on div at bounding box center [590, 476] width 111 height 63
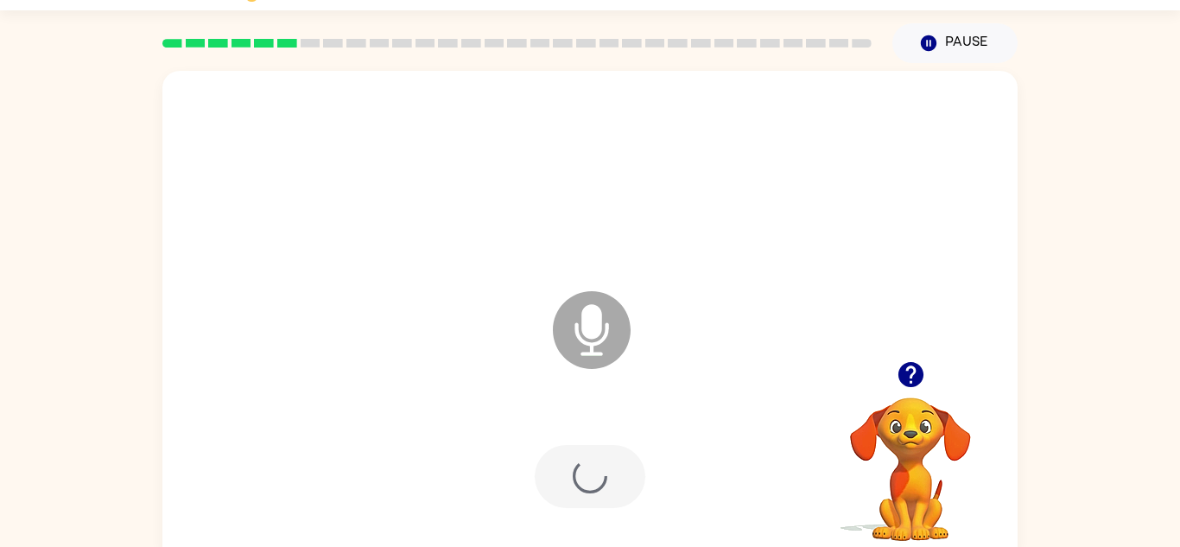
click at [569, 492] on div at bounding box center [590, 476] width 111 height 63
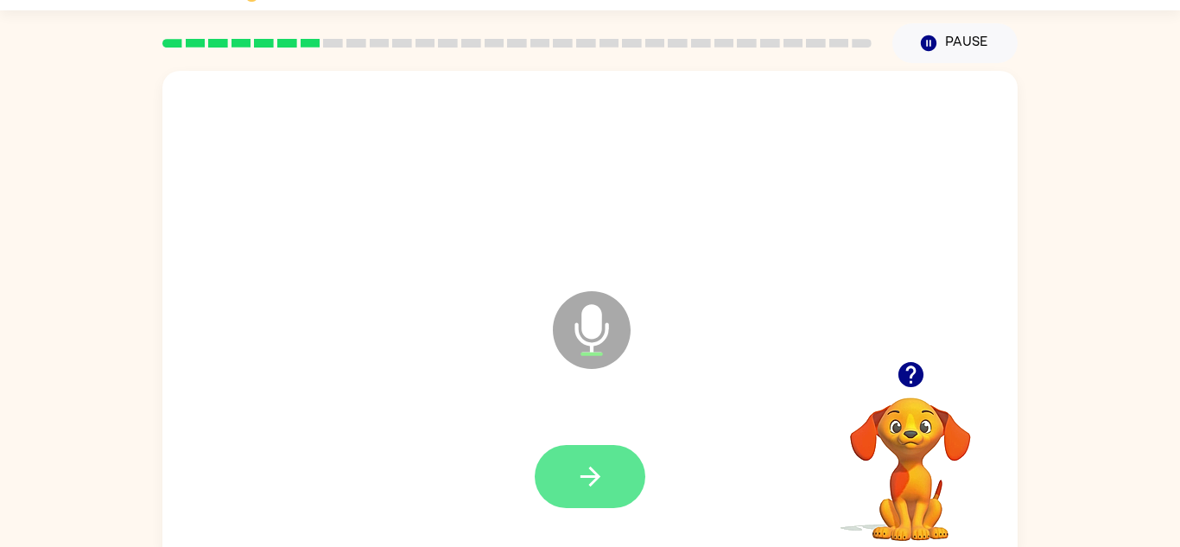
click at [565, 496] on button "button" at bounding box center [590, 476] width 111 height 63
click at [594, 475] on icon "button" at bounding box center [590, 477] width 20 height 20
click at [556, 498] on button "button" at bounding box center [590, 476] width 111 height 63
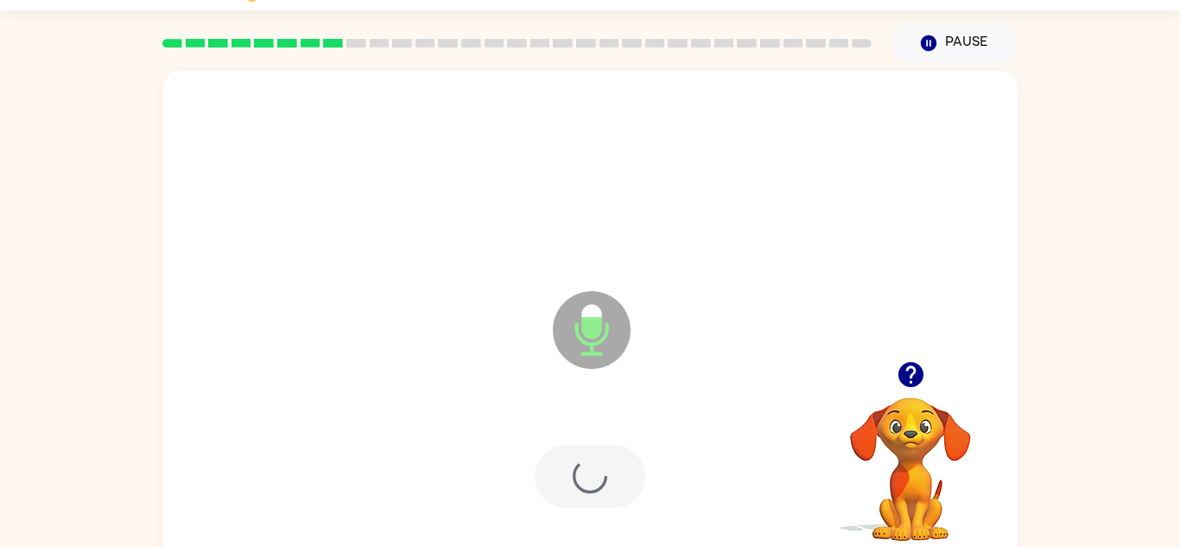
click at [580, 490] on div at bounding box center [590, 476] width 111 height 63
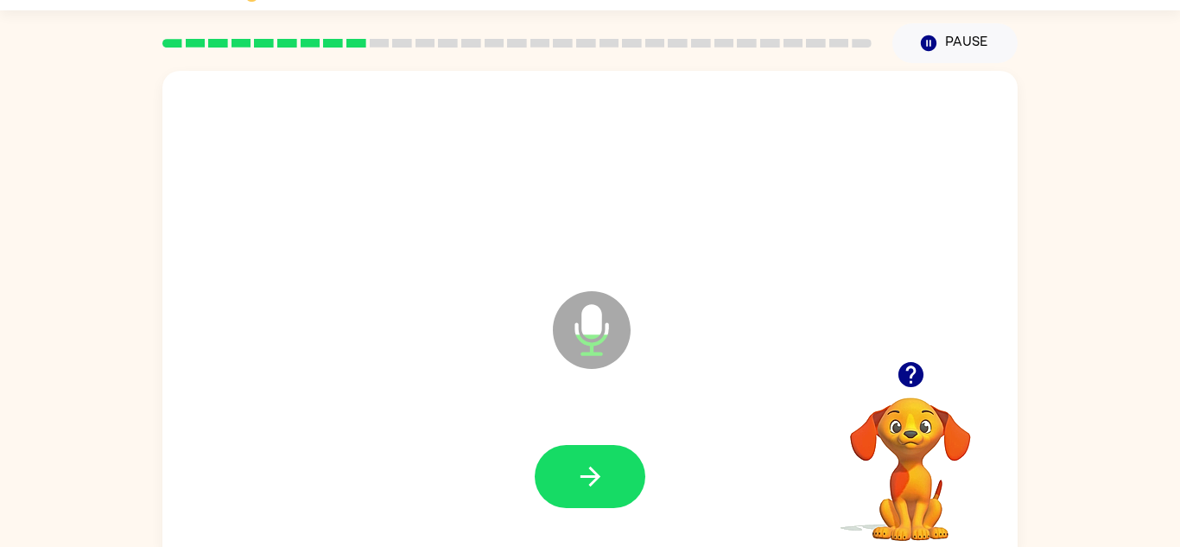
click at [906, 399] on video "Your browser must support playing .mp4 files to use Literably. Please try using…" at bounding box center [910, 457] width 173 height 173
click at [925, 427] on video "Your browser must support playing .mp4 files to use Literably. Please try using…" at bounding box center [910, 457] width 173 height 173
click at [892, 410] on video "Your browser must support playing .mp4 files to use Literably. Please try using…" at bounding box center [910, 457] width 173 height 173
click at [880, 409] on video "Your browser must support playing .mp4 files to use Literably. Please try using…" at bounding box center [910, 457] width 173 height 173
click at [907, 429] on video "Your browser must support playing .mp4 files to use Literably. Please try using…" at bounding box center [910, 457] width 173 height 173
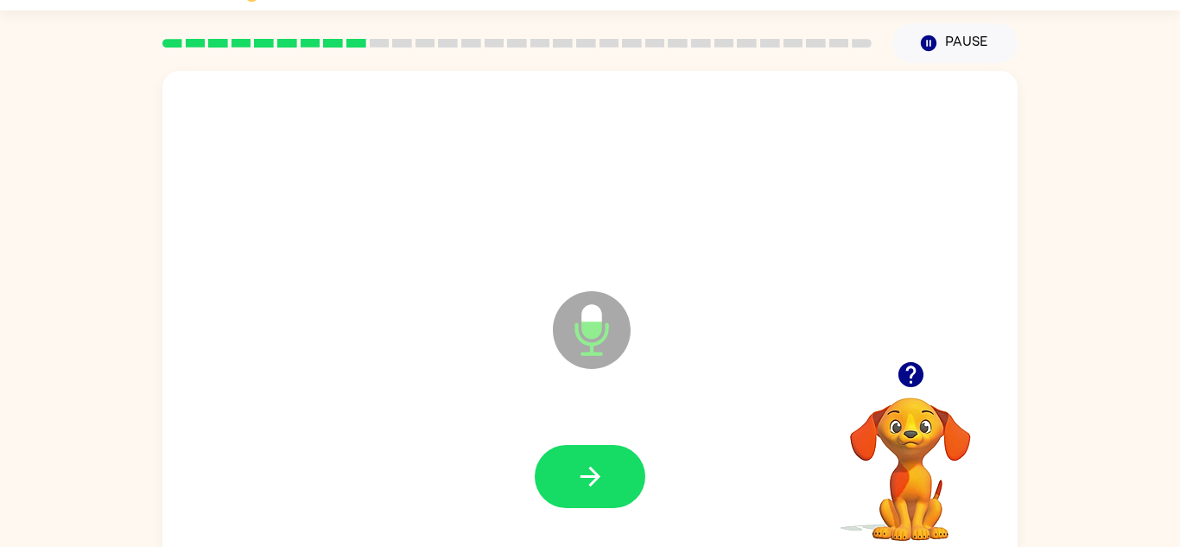
click at [908, 431] on video "Your browser must support playing .mp4 files to use Literably. Please try using…" at bounding box center [910, 457] width 173 height 173
click at [916, 429] on video "Your browser must support playing .mp4 files to use Literably. Please try using…" at bounding box center [910, 457] width 173 height 173
click at [908, 400] on video "Your browser must support playing .mp4 files to use Literably. Please try using…" at bounding box center [910, 457] width 173 height 173
click at [917, 383] on icon "button" at bounding box center [910, 374] width 25 height 25
click at [927, 409] on video "Your browser must support playing .mp4 files to use Literably. Please try using…" at bounding box center [910, 457] width 173 height 173
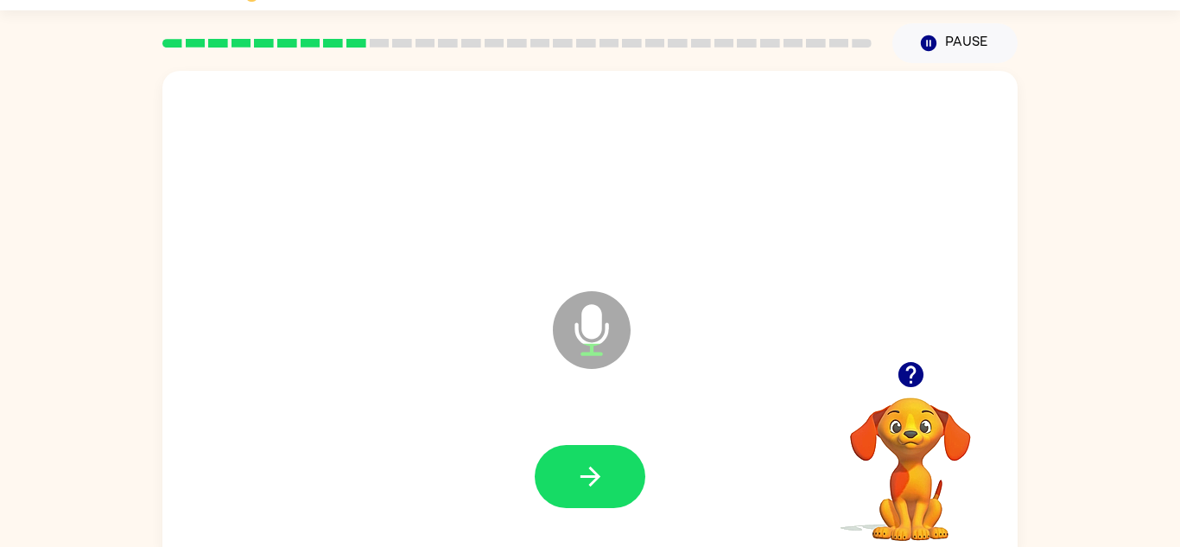
click at [927, 409] on video "Your browser must support playing .mp4 files to use Literably. Please try using…" at bounding box center [910, 457] width 173 height 173
click at [915, 416] on video "Your browser must support playing .mp4 files to use Literably. Please try using…" at bounding box center [910, 457] width 173 height 173
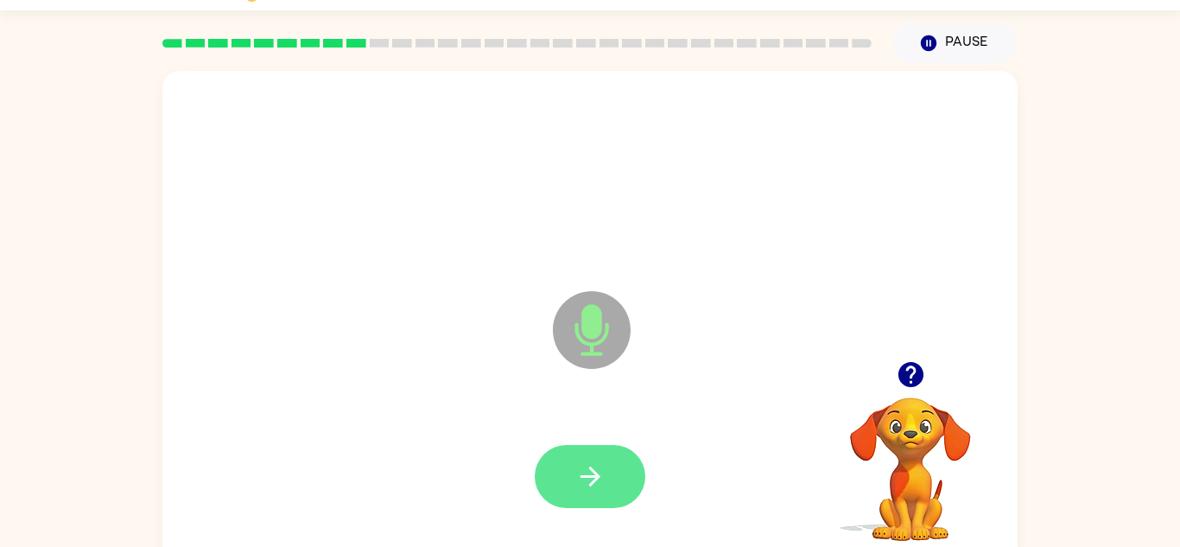
click at [576, 483] on icon "button" at bounding box center [591, 476] width 30 height 30
click at [584, 477] on icon "button" at bounding box center [590, 477] width 20 height 20
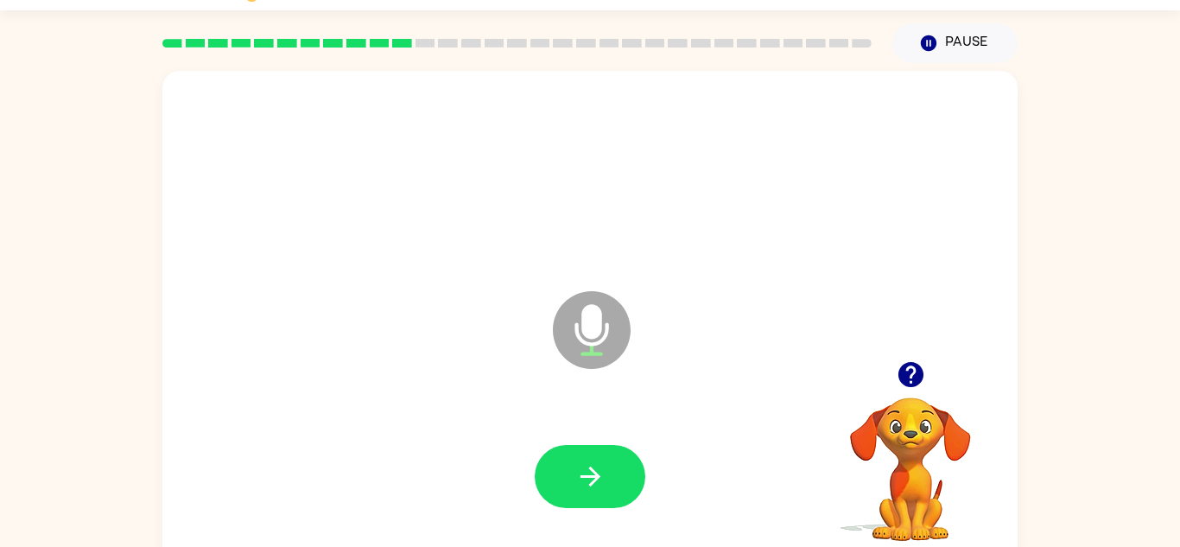
click at [911, 429] on video "Your browser must support playing .mp4 files to use Literably. Please try using…" at bounding box center [910, 457] width 173 height 173
click at [888, 424] on video "Your browser must support playing .mp4 files to use Literably. Please try using…" at bounding box center [910, 457] width 173 height 173
click at [884, 460] on video "Your browser must support playing .mp4 files to use Literably. Please try using…" at bounding box center [910, 457] width 173 height 173
click at [897, 453] on video "Your browser must support playing .mp4 files to use Literably. Please try using…" at bounding box center [910, 457] width 173 height 173
click at [958, 458] on video "Your browser must support playing .mp4 files to use Literably. Please try using…" at bounding box center [910, 457] width 173 height 173
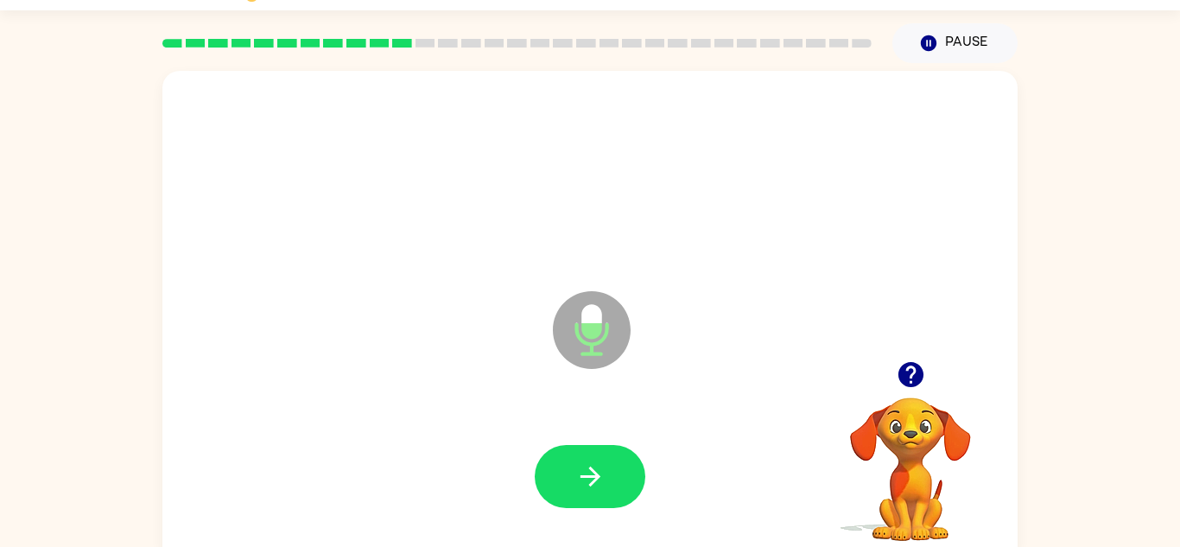
scroll to position [27, 0]
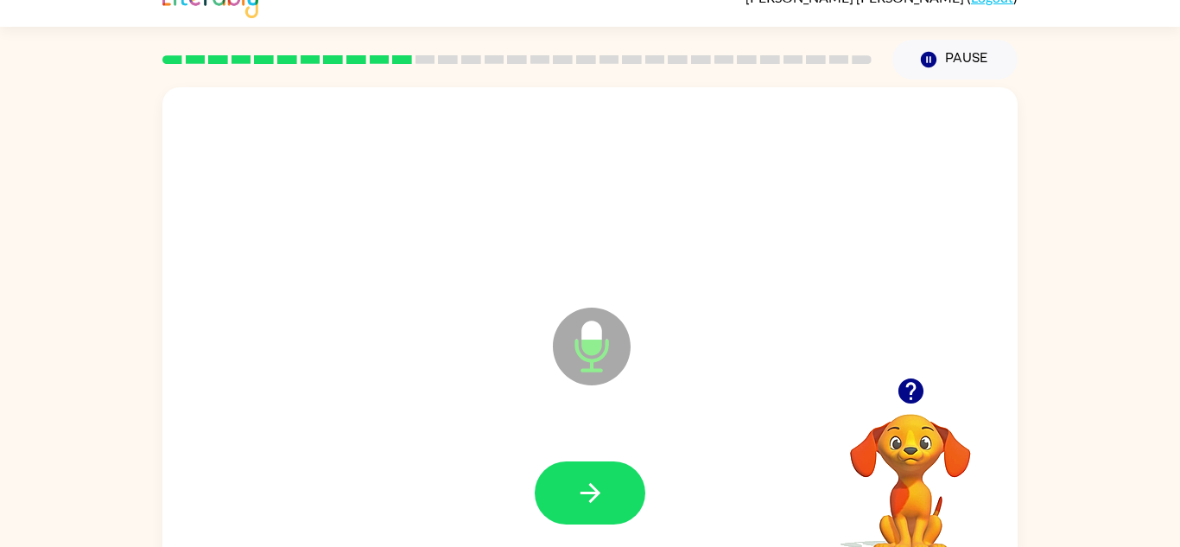
click at [944, 418] on video "Your browser must support playing .mp4 files to use Literably. Please try using…" at bounding box center [910, 473] width 173 height 173
click at [908, 436] on video "Your browser must support playing .mp4 files to use Literably. Please try using…" at bounding box center [910, 473] width 173 height 173
click at [918, 436] on video "Your browser must support playing .mp4 files to use Literably. Please try using…" at bounding box center [910, 473] width 173 height 173
click at [899, 413] on div at bounding box center [910, 391] width 173 height 44
click at [888, 405] on div at bounding box center [910, 391] width 173 height 44
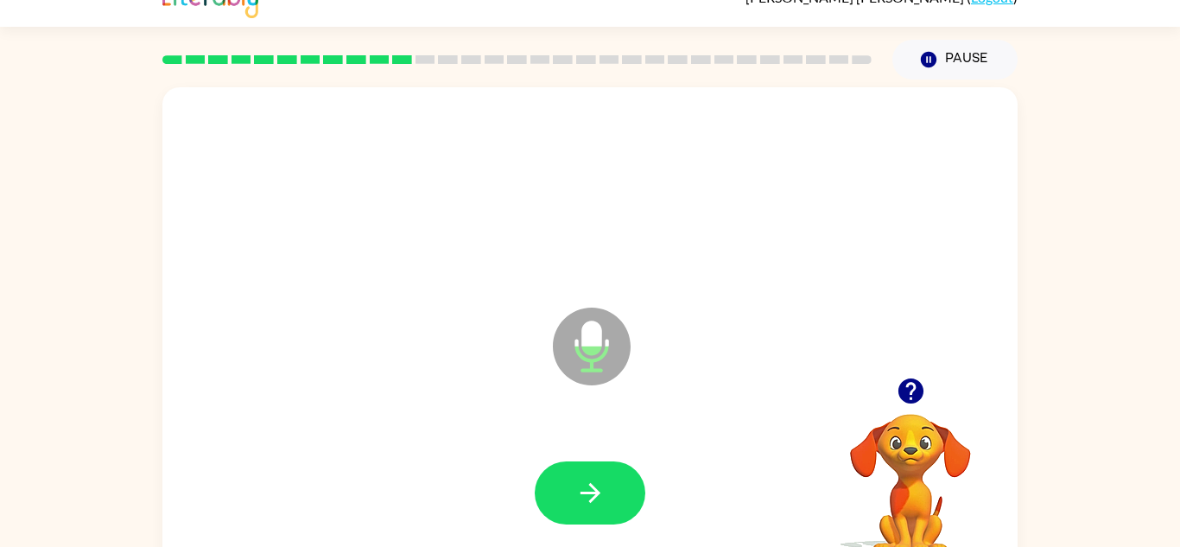
click at [914, 429] on video "Your browser must support playing .mp4 files to use Literably. Please try using…" at bounding box center [910, 473] width 173 height 173
click at [900, 448] on video "Your browser must support playing .mp4 files to use Literably. Please try using…" at bounding box center [910, 473] width 173 height 173
click at [925, 452] on video "Your browser must support playing .mp4 files to use Literably. Please try using…" at bounding box center [910, 473] width 173 height 173
click at [928, 455] on video "Your browser must support playing .mp4 files to use Literably. Please try using…" at bounding box center [910, 473] width 173 height 173
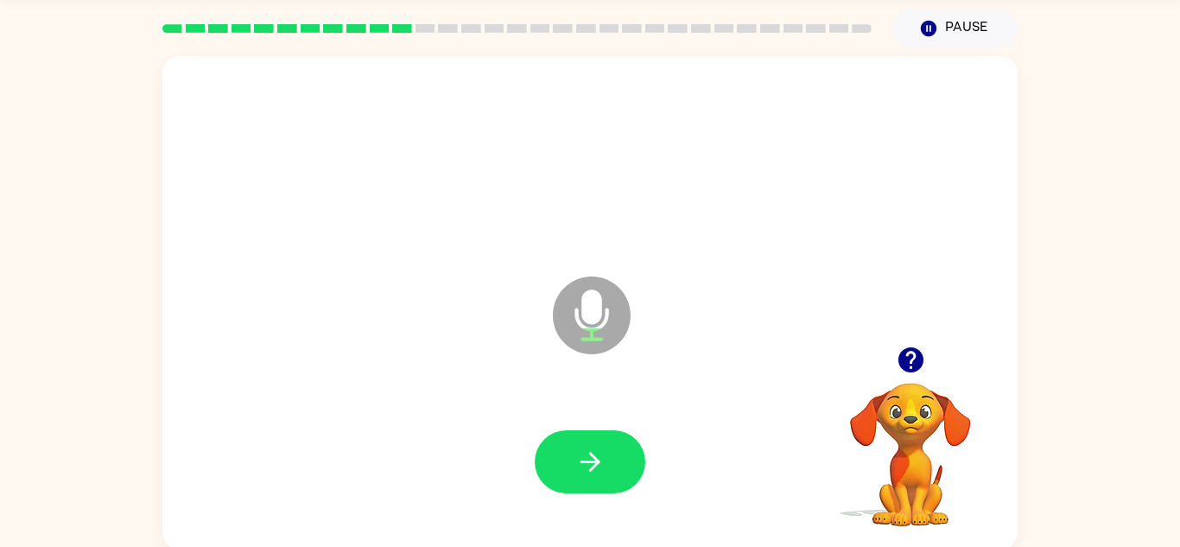
scroll to position [60, 0]
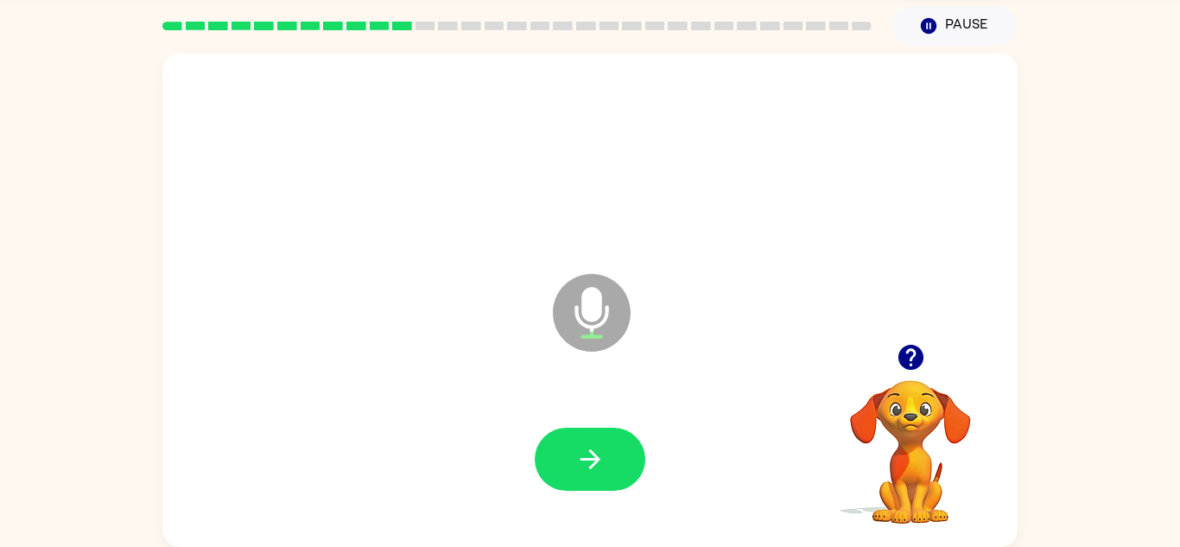
click at [911, 422] on video "Your browser must support playing .mp4 files to use Literably. Please try using…" at bounding box center [910, 439] width 173 height 173
click at [903, 399] on video "Your browser must support playing .mp4 files to use Literably. Please try using…" at bounding box center [910, 439] width 173 height 173
click at [900, 375] on button "button" at bounding box center [911, 357] width 44 height 44
click at [910, 366] on video "Your browser must support playing .mp4 files to use Literably. Please try using…" at bounding box center [910, 439] width 173 height 173
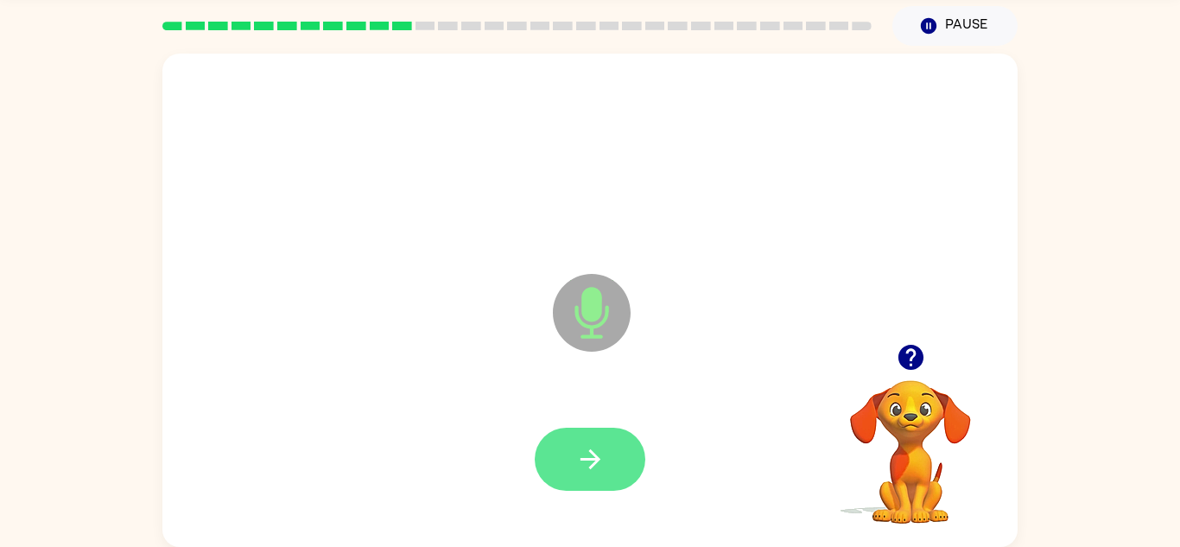
click at [553, 466] on button "button" at bounding box center [590, 459] width 111 height 63
click at [601, 464] on icon "button" at bounding box center [591, 459] width 30 height 30
click at [558, 466] on button "button" at bounding box center [590, 459] width 111 height 63
click at [579, 441] on button "button" at bounding box center [590, 459] width 111 height 63
click at [564, 444] on button "button" at bounding box center [590, 459] width 111 height 63
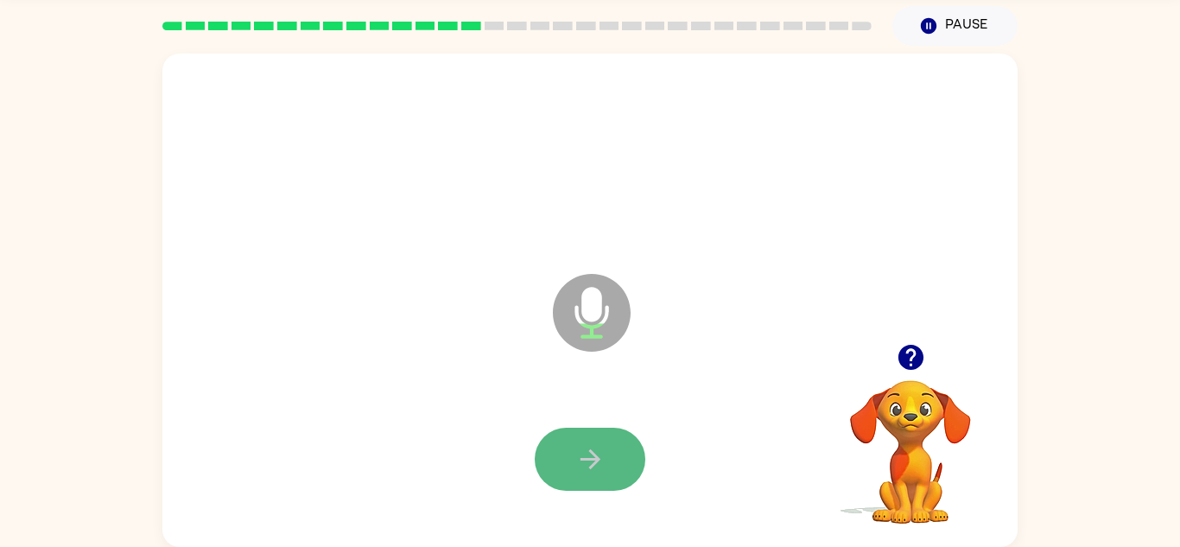
click at [577, 482] on button "button" at bounding box center [590, 459] width 111 height 63
click at [586, 464] on div at bounding box center [590, 460] width 821 height 142
click at [677, 480] on div at bounding box center [590, 460] width 821 height 142
click at [558, 433] on button "button" at bounding box center [590, 459] width 111 height 63
click at [585, 466] on icon "button" at bounding box center [591, 459] width 30 height 30
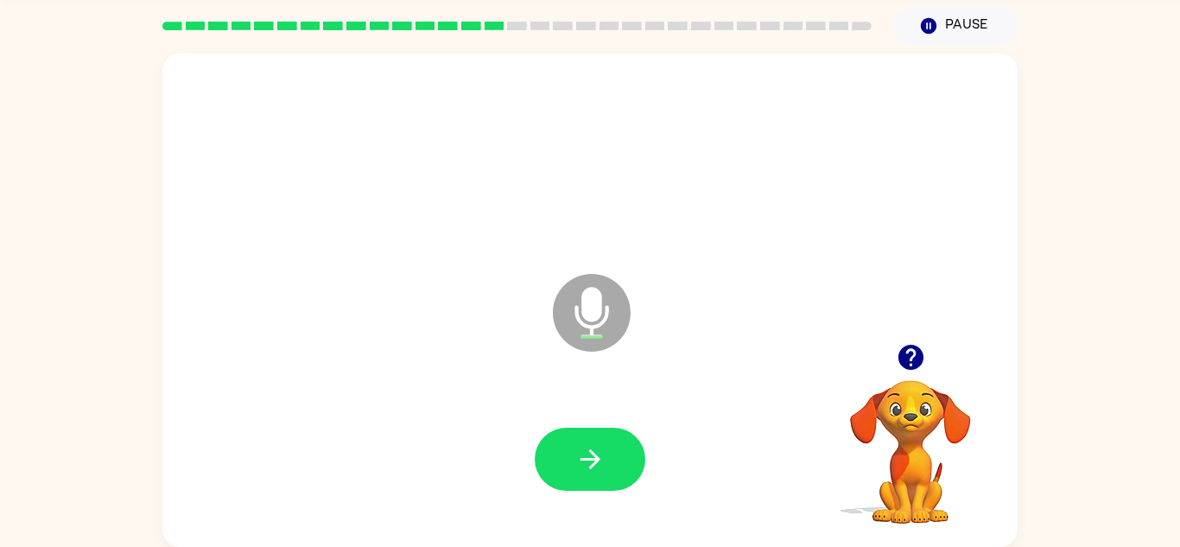
click at [567, 466] on div at bounding box center [590, 460] width 821 height 142
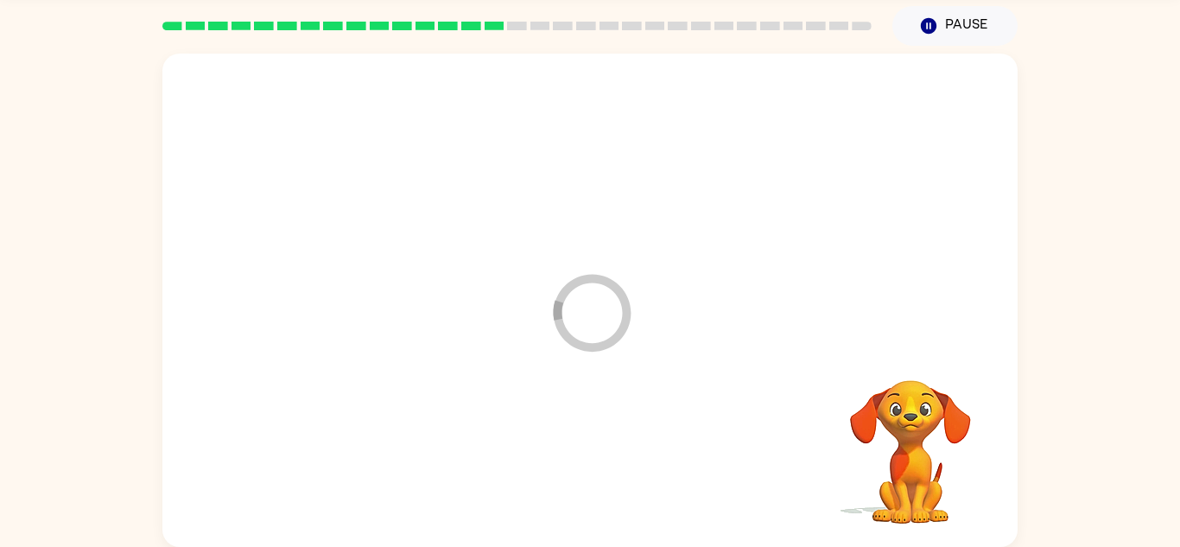
click at [573, 474] on div at bounding box center [590, 460] width 821 height 142
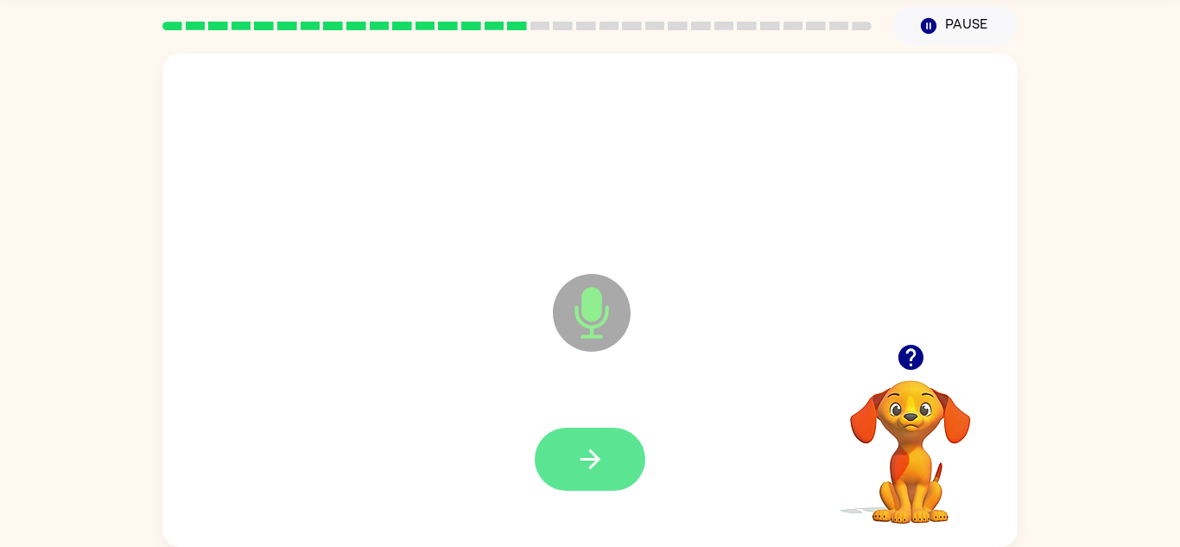
click at [566, 460] on button "button" at bounding box center [590, 459] width 111 height 63
click at [570, 433] on button "button" at bounding box center [590, 459] width 111 height 63
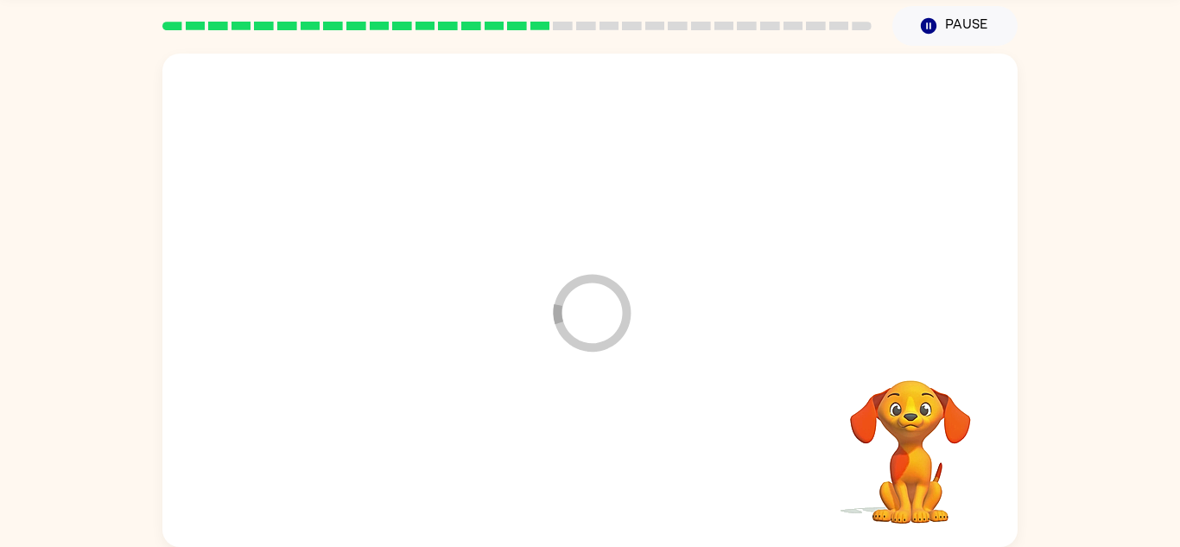
click at [552, 474] on div at bounding box center [590, 460] width 821 height 142
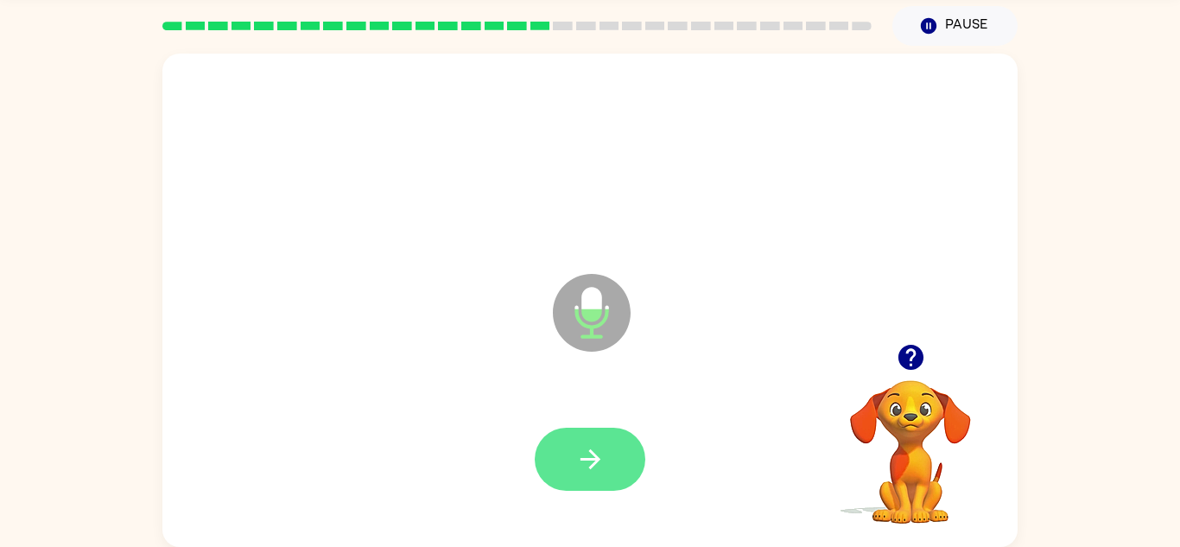
click at [576, 446] on icon "button" at bounding box center [591, 459] width 30 height 30
click at [569, 445] on button "button" at bounding box center [590, 459] width 111 height 63
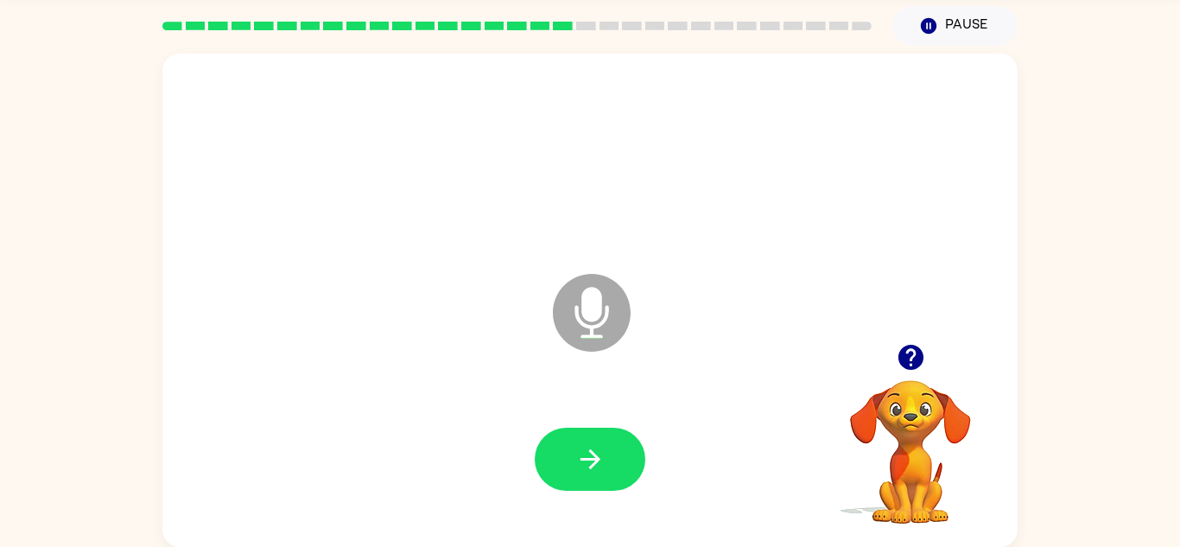
click at [611, 507] on div at bounding box center [590, 460] width 821 height 142
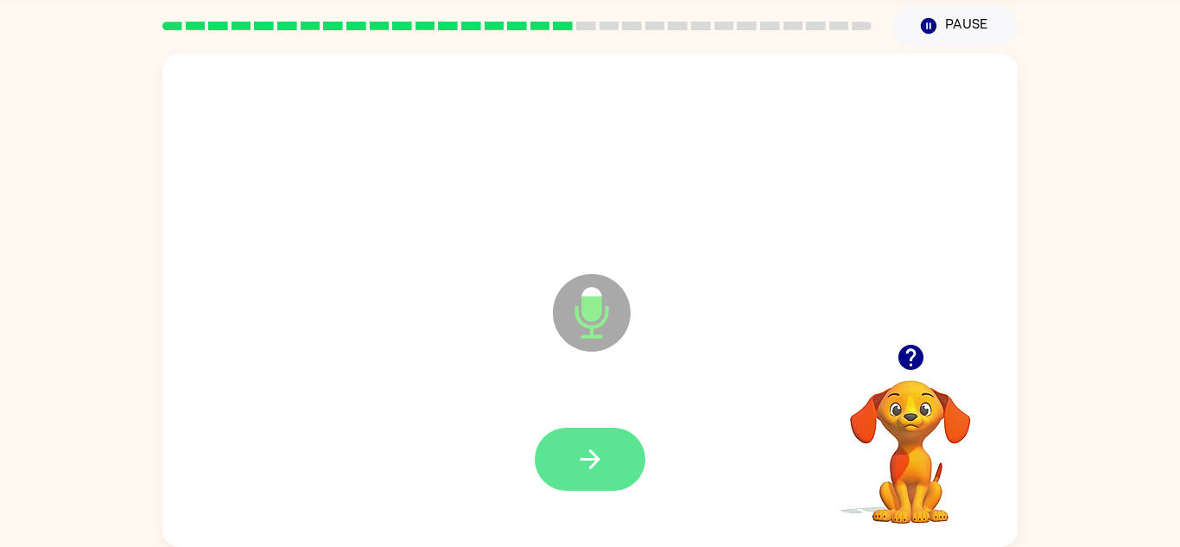
click at [603, 467] on icon "button" at bounding box center [591, 459] width 30 height 30
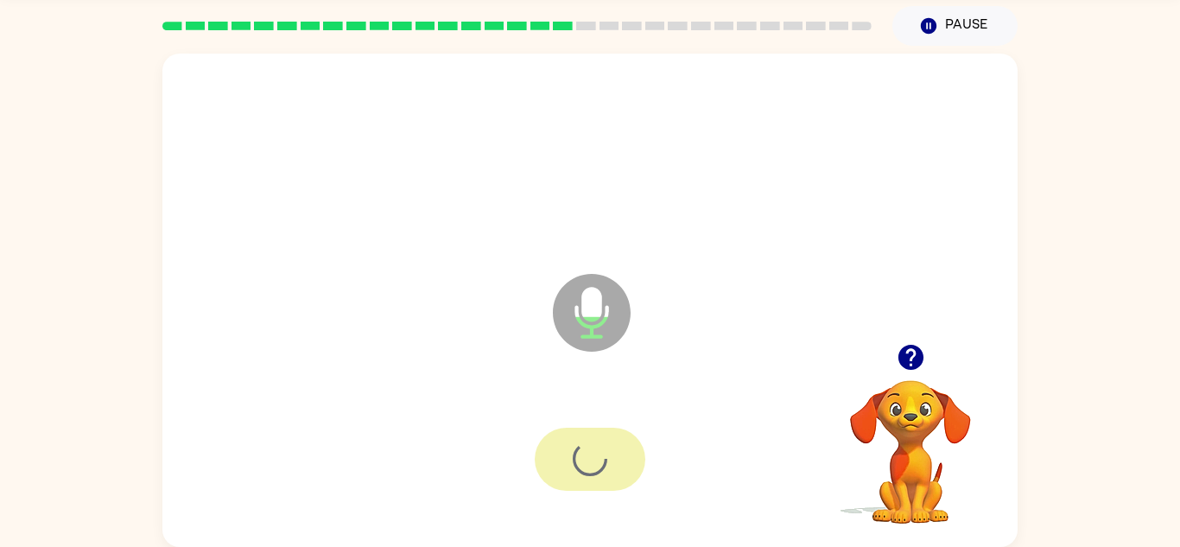
click at [579, 453] on div at bounding box center [590, 459] width 111 height 63
click at [546, 448] on div at bounding box center [590, 459] width 111 height 63
click at [552, 440] on div at bounding box center [590, 459] width 111 height 63
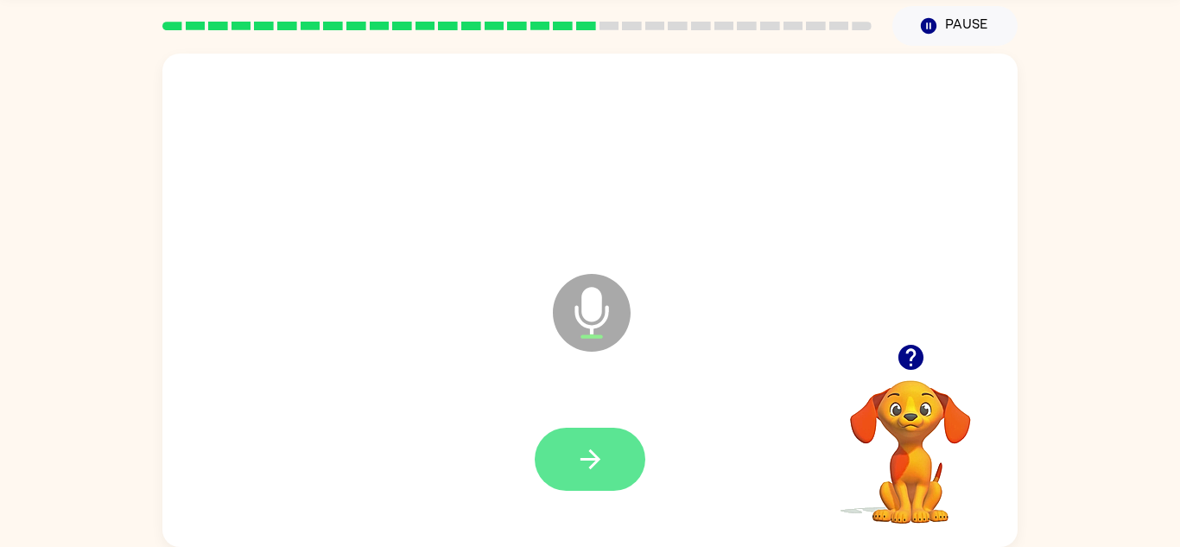
click at [588, 455] on icon "button" at bounding box center [591, 459] width 30 height 30
click at [918, 368] on icon "button" at bounding box center [911, 357] width 30 height 30
click at [913, 391] on video "Your browser must support playing .mp4 files to use Literably. Please try using…" at bounding box center [910, 439] width 173 height 173
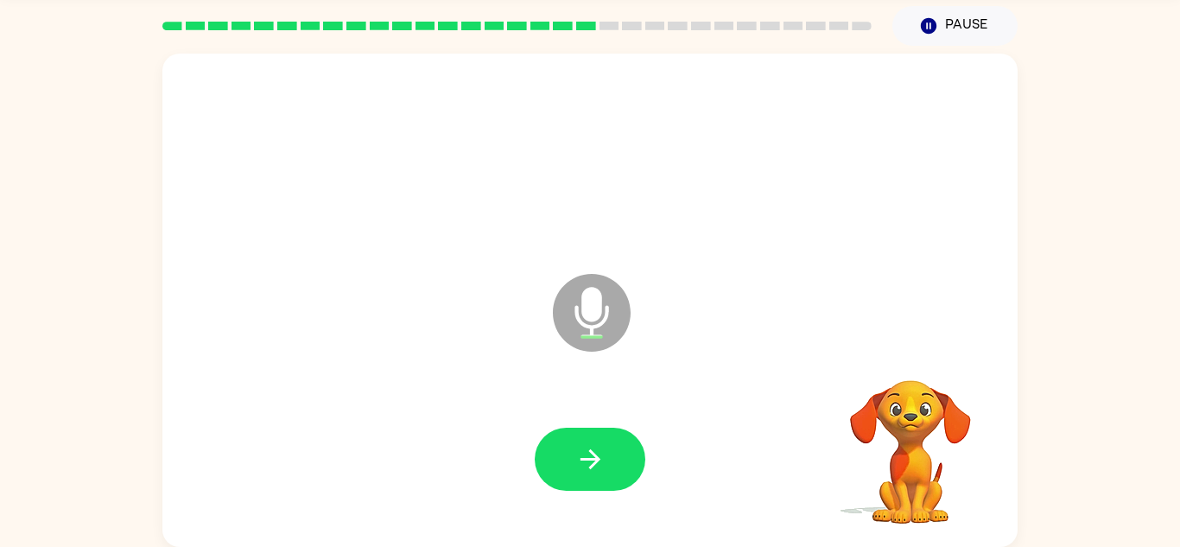
click at [910, 397] on video "Your browser must support playing .mp4 files to use Literably. Please try using…" at bounding box center [910, 439] width 173 height 173
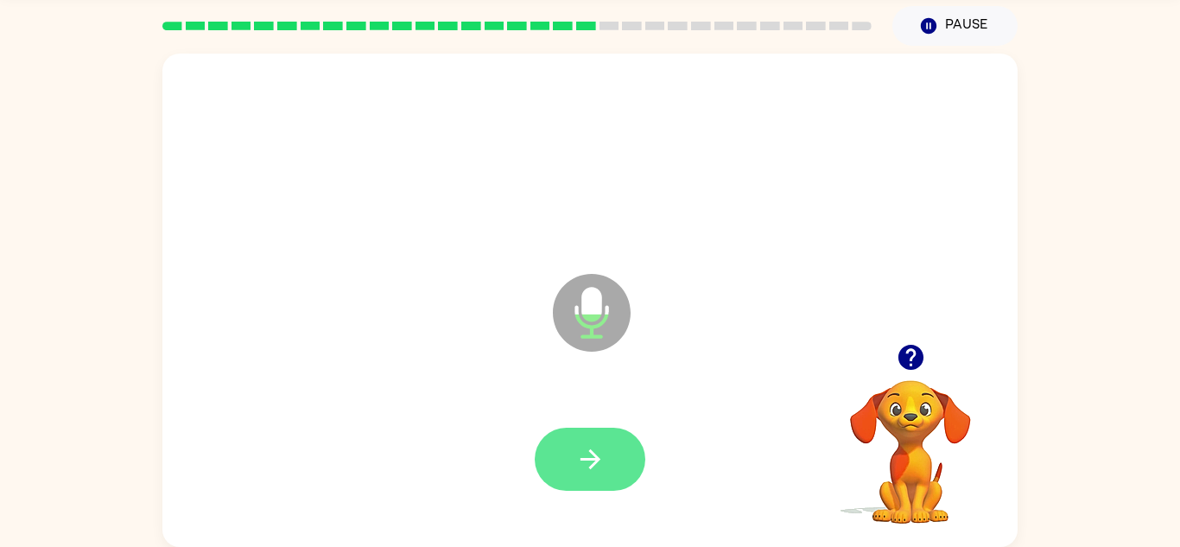
click at [583, 442] on button "button" at bounding box center [590, 459] width 111 height 63
click at [582, 471] on icon "button" at bounding box center [591, 459] width 30 height 30
click at [582, 448] on icon "button" at bounding box center [591, 459] width 30 height 30
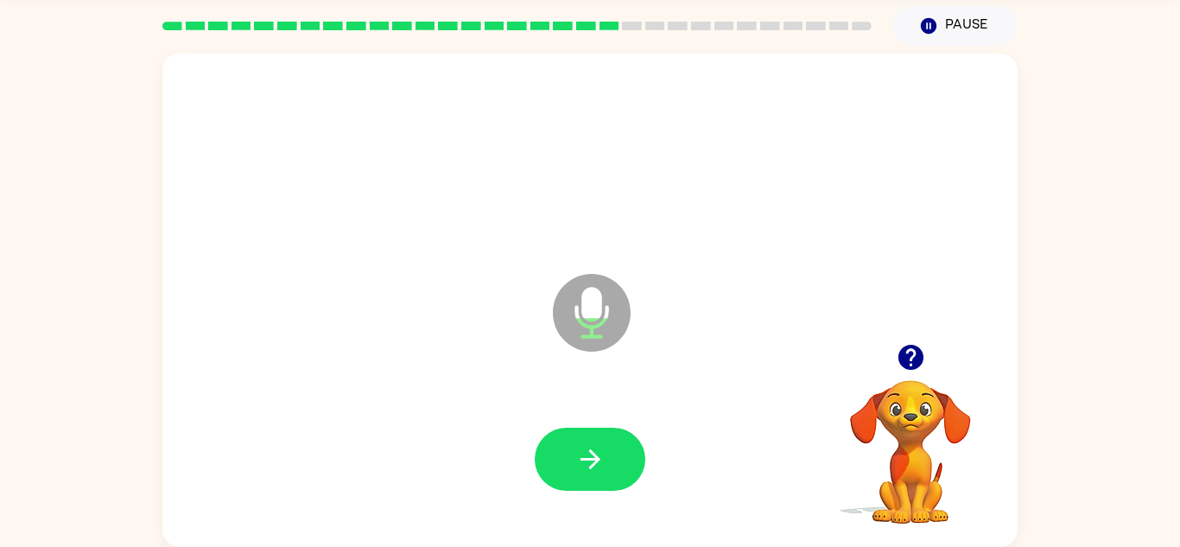
click at [880, 427] on video "Your browser must support playing .mp4 files to use Literably. Please try using…" at bounding box center [910, 439] width 173 height 173
click at [874, 407] on video "Your browser must support playing .mp4 files to use Literably. Please try using…" at bounding box center [910, 439] width 173 height 173
click at [903, 389] on video "Your browser must support playing .mp4 files to use Literably. Please try using…" at bounding box center [910, 439] width 173 height 173
click at [893, 384] on video "Your browser must support playing .mp4 files to use Literably. Please try using…" at bounding box center [910, 439] width 173 height 173
click at [907, 379] on div at bounding box center [910, 357] width 173 height 44
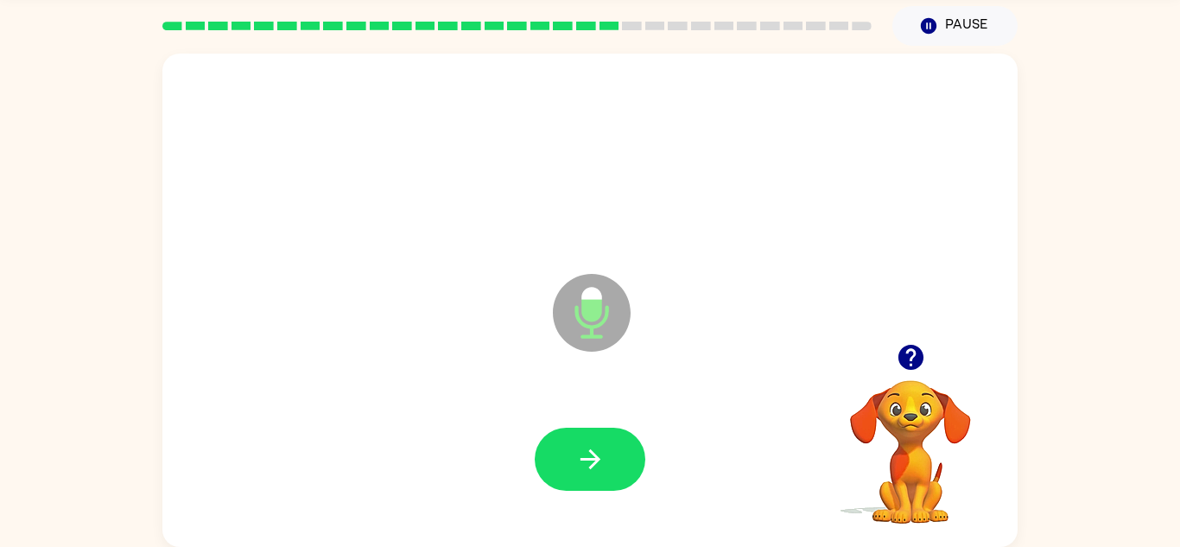
click at [908, 404] on video "Your browser must support playing .mp4 files to use Literably. Please try using…" at bounding box center [910, 439] width 173 height 173
click at [898, 375] on button "button" at bounding box center [911, 357] width 44 height 44
click at [913, 386] on video "Your browser must support playing .mp4 files to use Literably. Please try using…" at bounding box center [910, 439] width 173 height 173
click at [902, 356] on video "Your browser must support playing .mp4 files to use Literably. Please try using…" at bounding box center [910, 439] width 173 height 173
click at [921, 366] on video "Your browser must support playing .mp4 files to use Literably. Please try using…" at bounding box center [910, 439] width 173 height 173
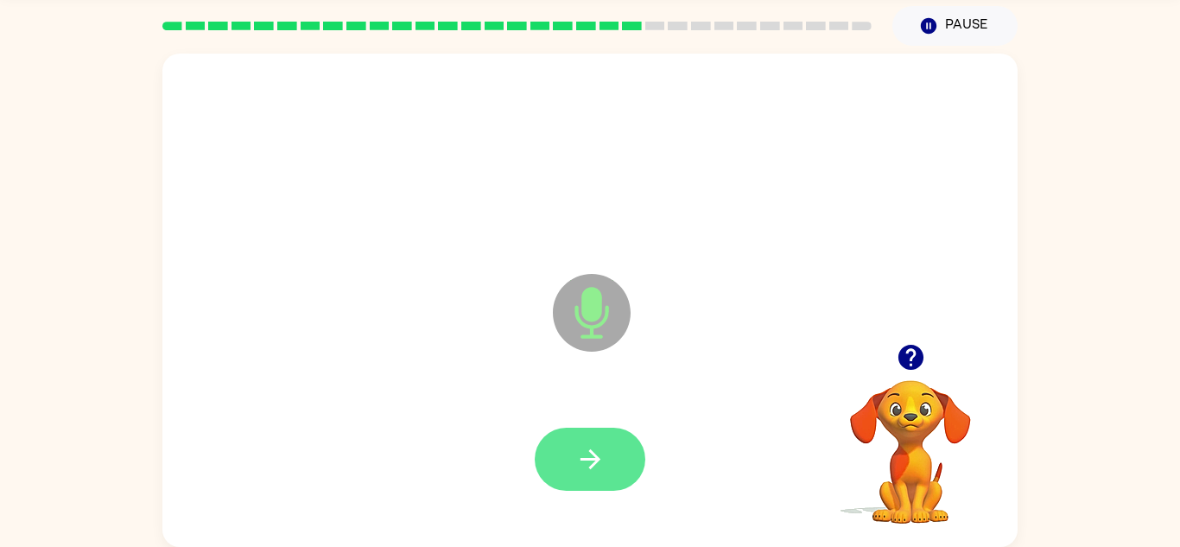
click at [590, 432] on button "button" at bounding box center [590, 459] width 111 height 63
click at [595, 482] on button "button" at bounding box center [590, 459] width 111 height 63
click at [567, 456] on button "button" at bounding box center [590, 459] width 111 height 63
click at [582, 434] on button "button" at bounding box center [590, 459] width 111 height 63
click at [588, 440] on button "button" at bounding box center [590, 459] width 111 height 63
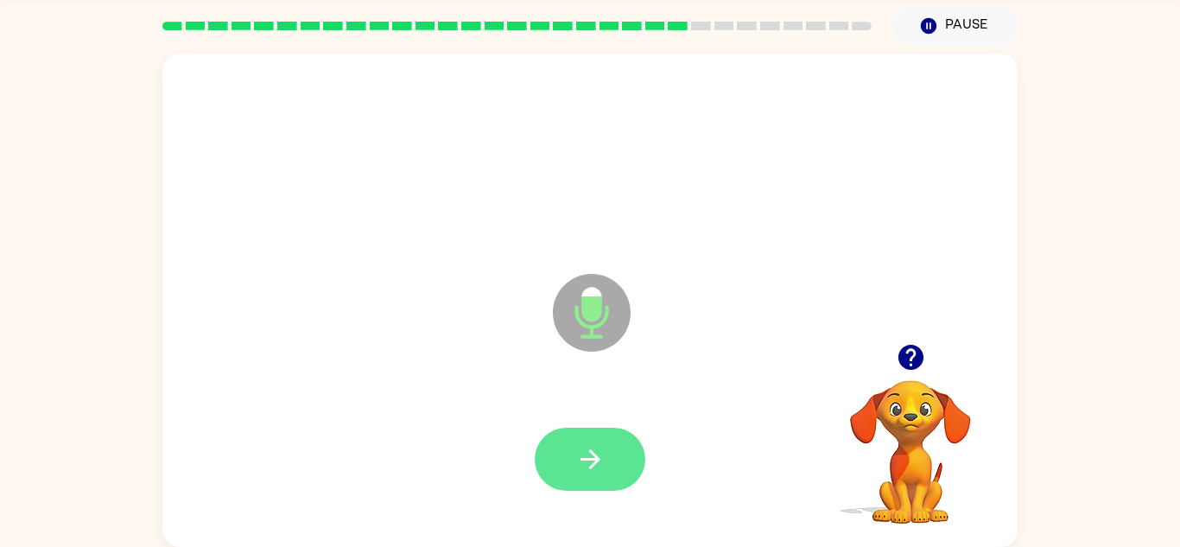
click at [562, 451] on button "button" at bounding box center [590, 459] width 111 height 63
click at [591, 458] on icon "button" at bounding box center [590, 459] width 20 height 20
click at [582, 457] on icon "button" at bounding box center [591, 459] width 30 height 30
click at [573, 450] on button "button" at bounding box center [590, 459] width 111 height 63
click at [581, 460] on icon "button" at bounding box center [590, 459] width 20 height 20
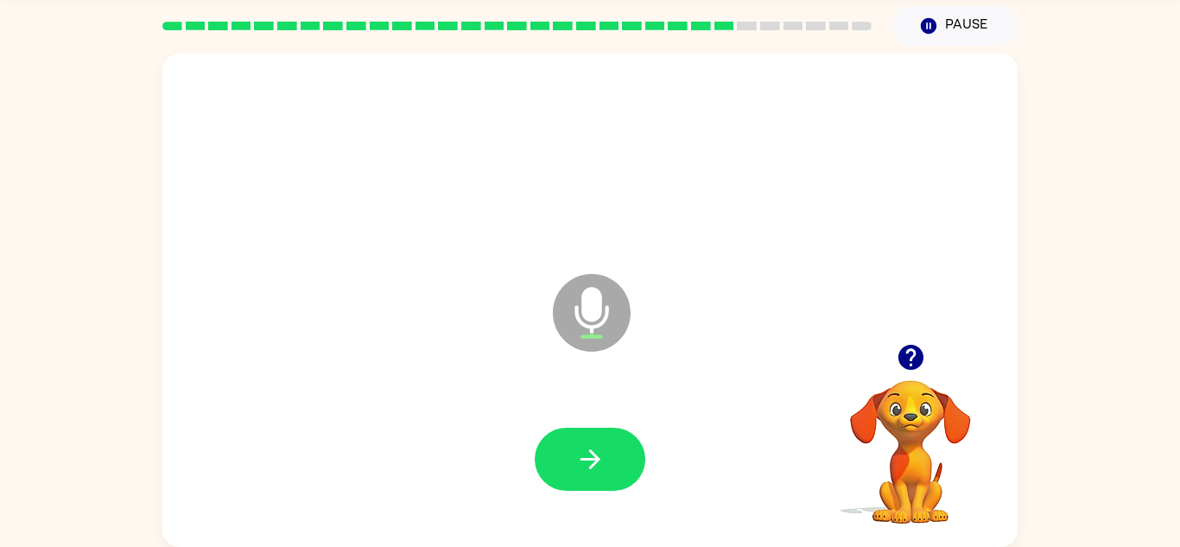
click at [922, 399] on video "Your browser must support playing .mp4 files to use Literably. Please try using…" at bounding box center [910, 439] width 173 height 173
click at [915, 366] on icon "button" at bounding box center [910, 357] width 25 height 25
click at [900, 365] on video "Your browser must support playing .mp4 files to use Literably. Please try using…" at bounding box center [910, 439] width 173 height 173
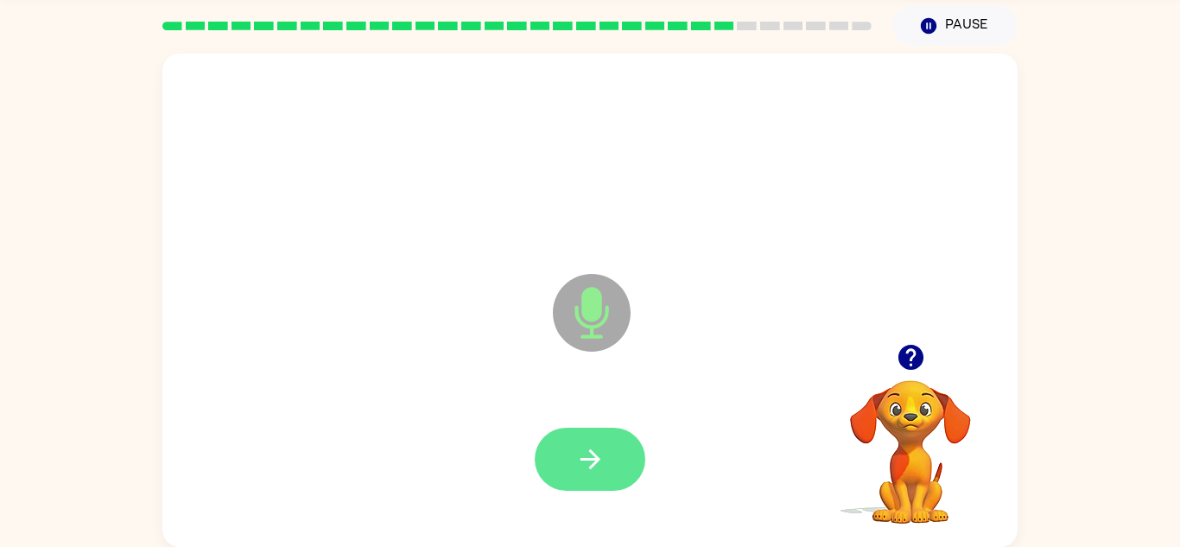
click at [576, 453] on icon "button" at bounding box center [591, 459] width 30 height 30
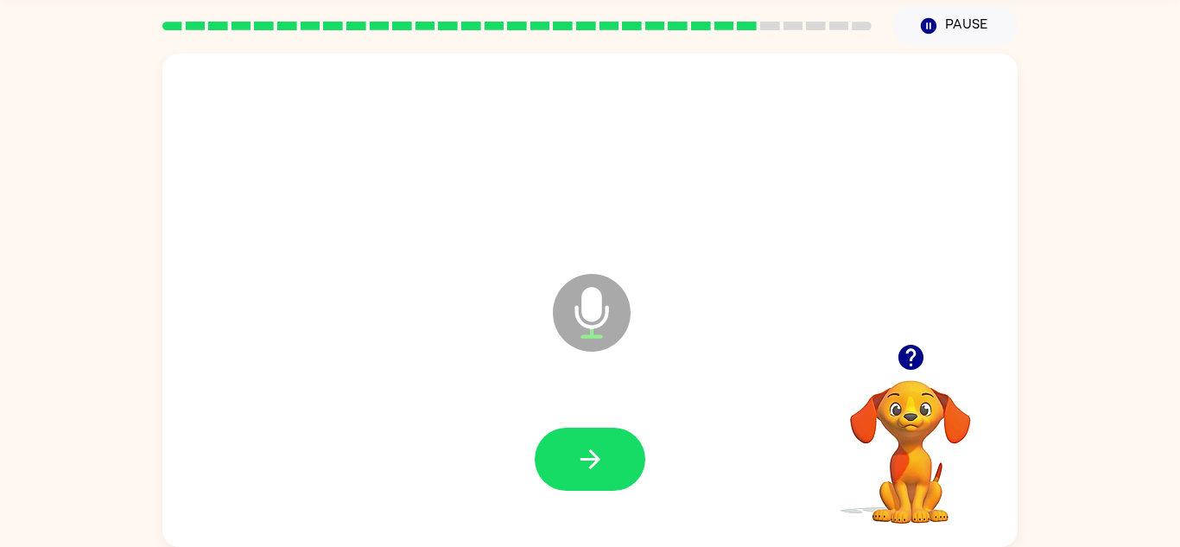
click at [885, 427] on video "Your browser must support playing .mp4 files to use Literably. Please try using…" at bounding box center [910, 439] width 173 height 173
click at [901, 398] on video "Your browser must support playing .mp4 files to use Literably. Please try using…" at bounding box center [910, 439] width 173 height 173
click at [898, 387] on video "Your browser must support playing .mp4 files to use Literably. Please try using…" at bounding box center [910, 439] width 173 height 173
click at [896, 367] on icon "button" at bounding box center [911, 357] width 30 height 30
click at [910, 361] on video "Your browser must support playing .mp4 files to use Literably. Please try using…" at bounding box center [910, 439] width 173 height 173
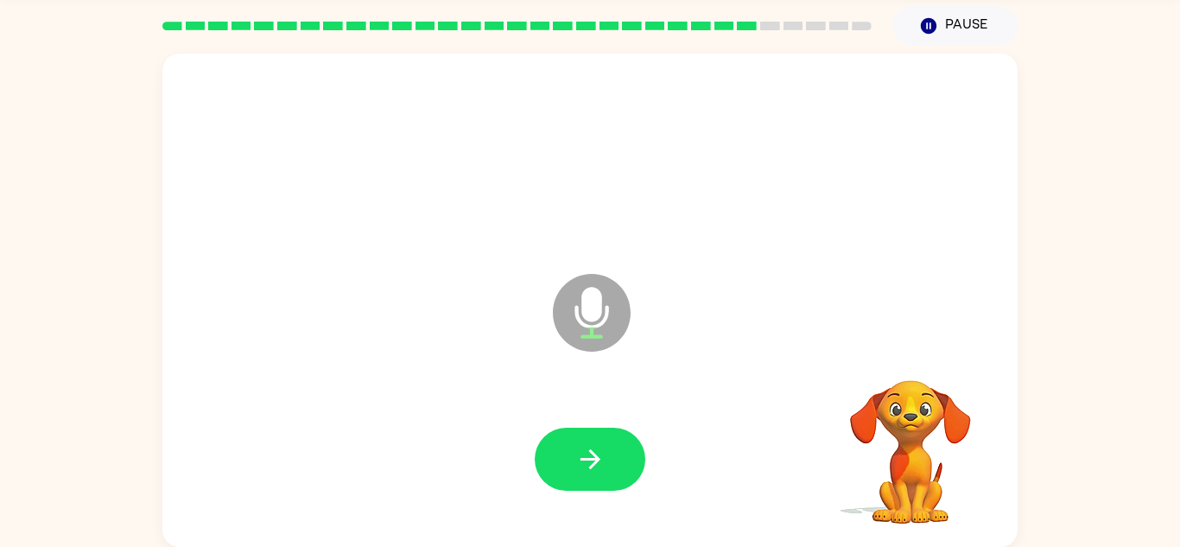
click at [919, 366] on video "Your browser must support playing .mp4 files to use Literably. Please try using…" at bounding box center [910, 439] width 173 height 173
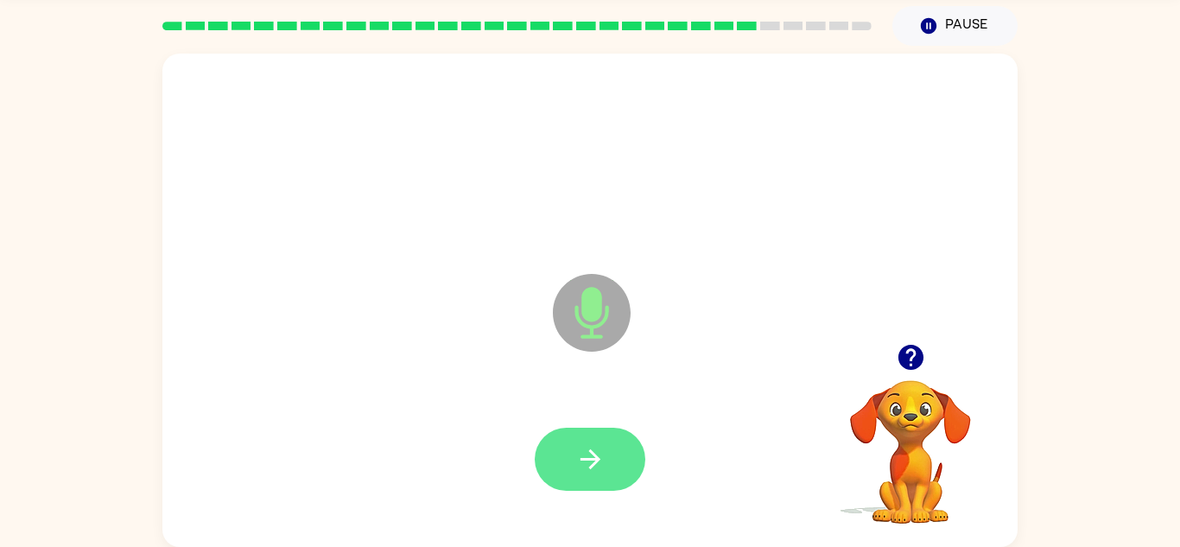
click at [602, 455] on icon "button" at bounding box center [591, 459] width 30 height 30
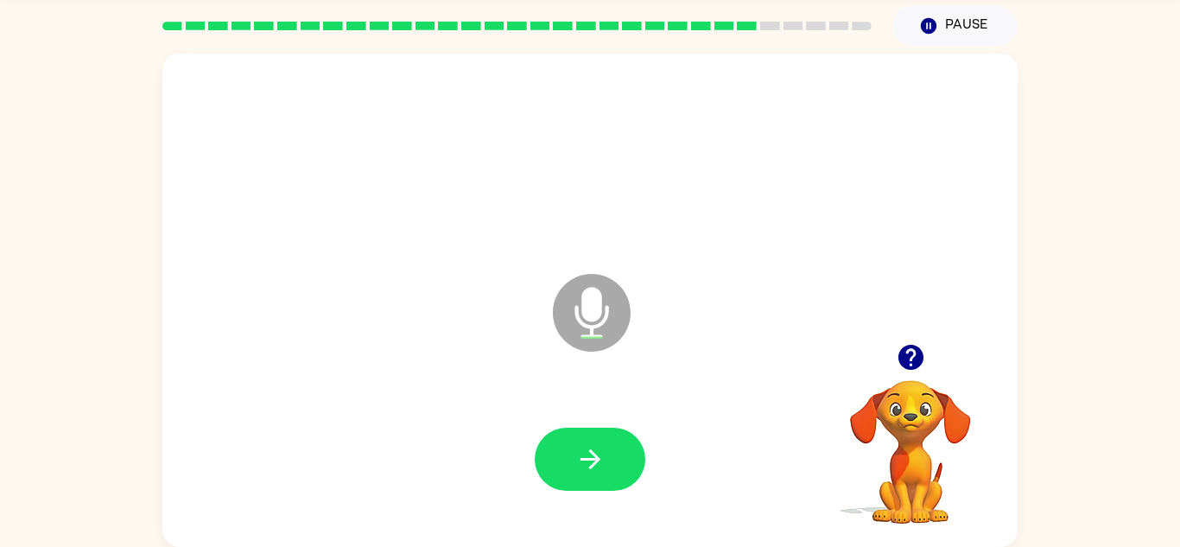
click at [860, 387] on video "Your browser must support playing .mp4 files to use Literably. Please try using…" at bounding box center [910, 439] width 173 height 173
click at [930, 391] on video "Your browser must support playing .mp4 files to use Literably. Please try using…" at bounding box center [910, 439] width 173 height 173
click at [890, 359] on button "button" at bounding box center [911, 357] width 44 height 44
click at [896, 377] on video "Your browser must support playing .mp4 files to use Literably. Please try using…" at bounding box center [910, 439] width 173 height 173
click at [915, 365] on video "Your browser must support playing .mp4 files to use Literably. Please try using…" at bounding box center [910, 439] width 173 height 173
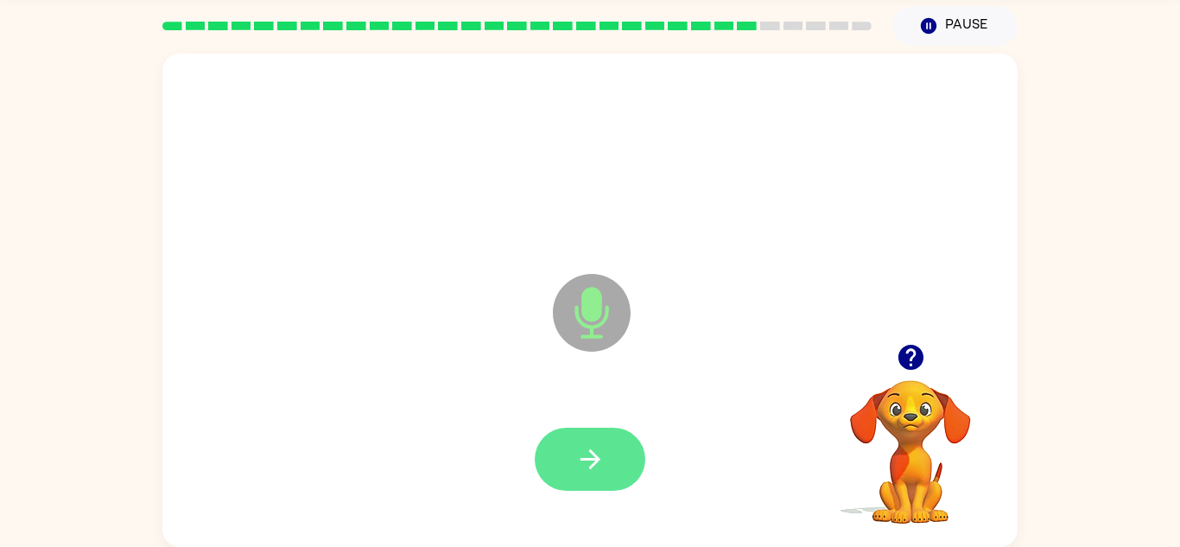
click at [549, 454] on button "button" at bounding box center [590, 459] width 111 height 63
click at [571, 469] on button "button" at bounding box center [590, 459] width 111 height 63
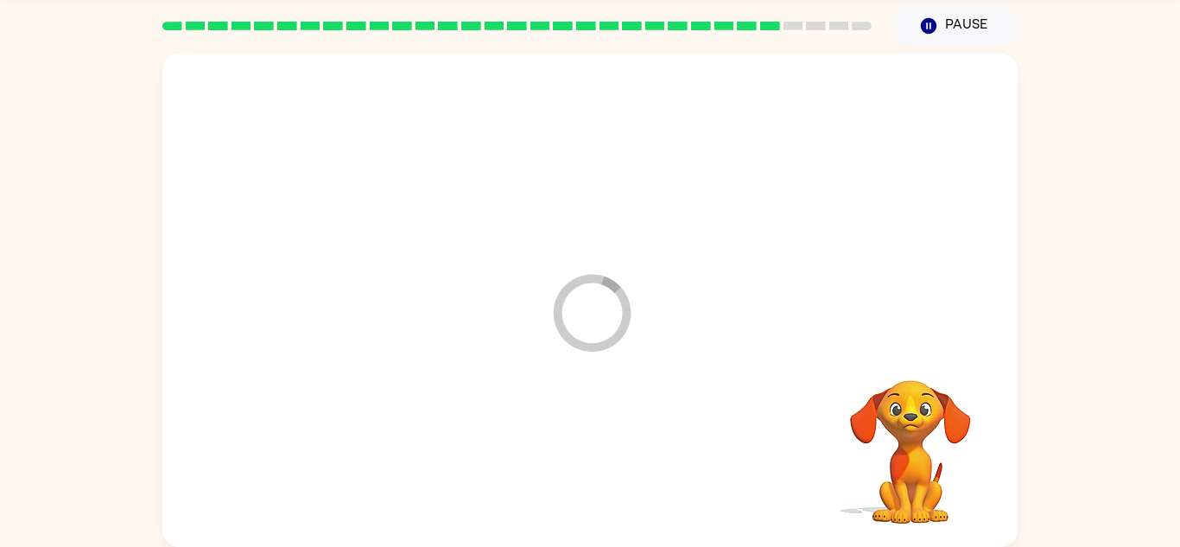
click at [582, 455] on div at bounding box center [590, 460] width 821 height 142
click at [570, 450] on div at bounding box center [590, 460] width 821 height 142
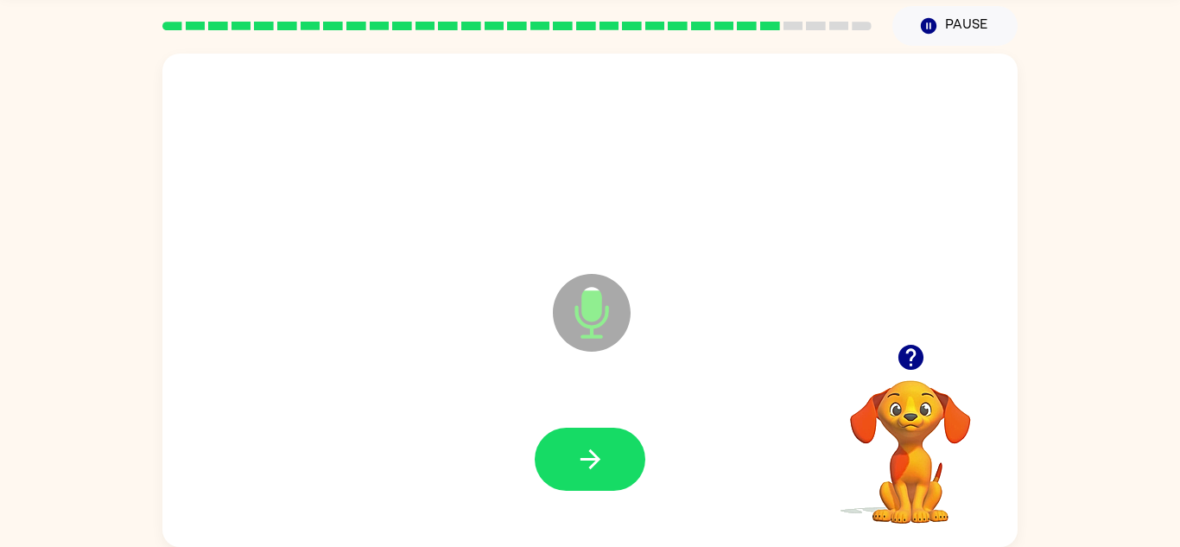
click at [942, 395] on video "Your browser must support playing .mp4 files to use Literably. Please try using…" at bounding box center [910, 439] width 173 height 173
click at [891, 364] on button "button" at bounding box center [911, 357] width 44 height 44
click at [909, 366] on video "Your browser must support playing .mp4 files to use Literably. Please try using…" at bounding box center [910, 439] width 173 height 173
click at [582, 487] on button "button" at bounding box center [590, 459] width 111 height 63
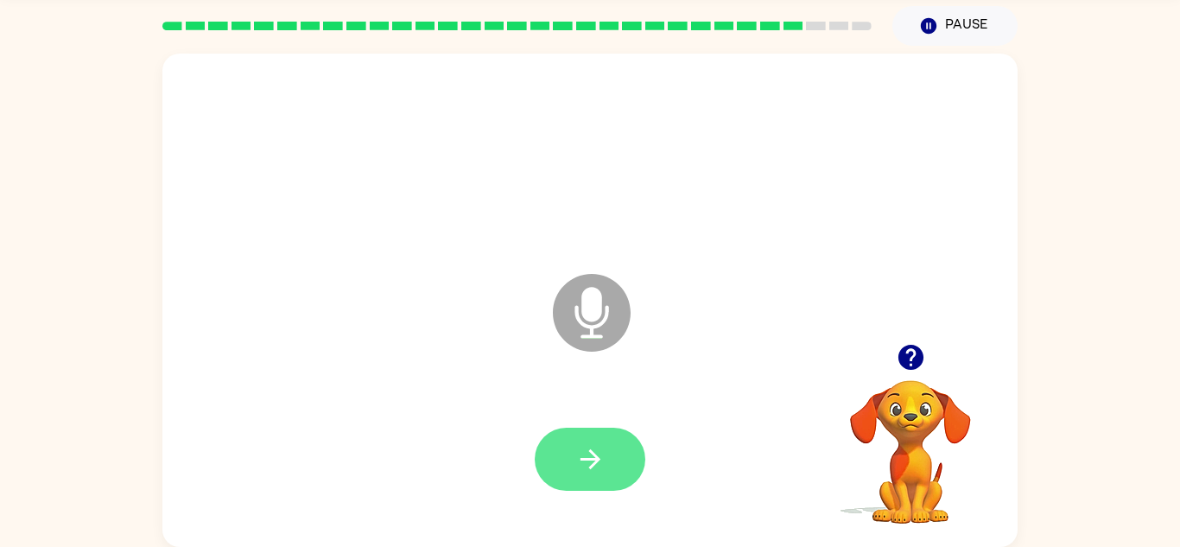
click at [601, 456] on icon "button" at bounding box center [591, 459] width 30 height 30
click at [627, 474] on button "button" at bounding box center [590, 459] width 111 height 63
click at [610, 468] on div at bounding box center [590, 459] width 111 height 63
click at [620, 458] on button "button" at bounding box center [590, 459] width 111 height 63
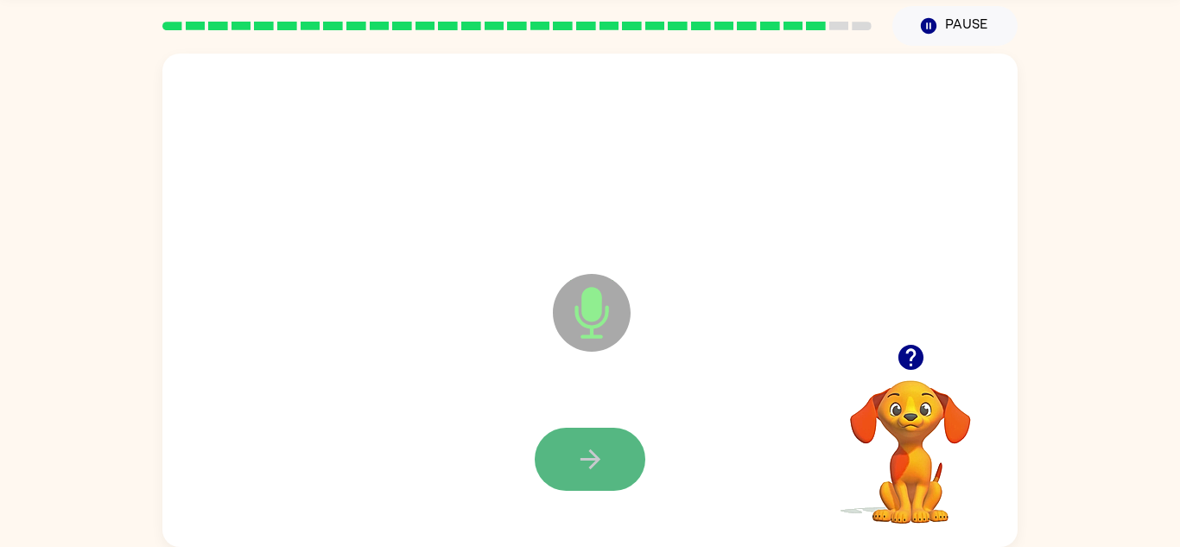
click at [582, 459] on icon "button" at bounding box center [590, 459] width 20 height 20
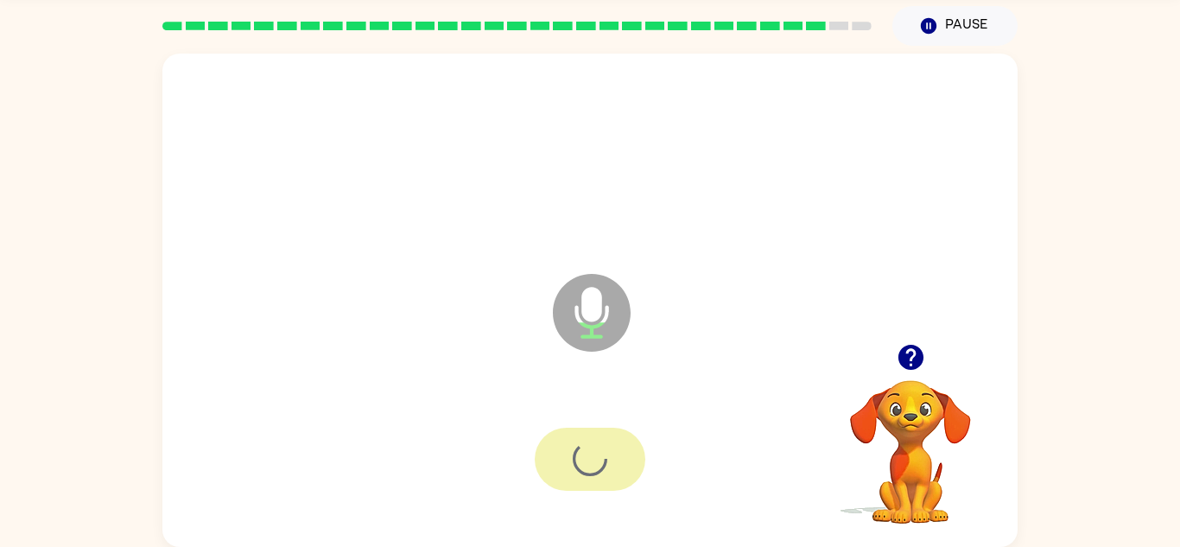
click at [597, 473] on div at bounding box center [590, 459] width 111 height 63
click at [604, 476] on button "button" at bounding box center [590, 459] width 111 height 63
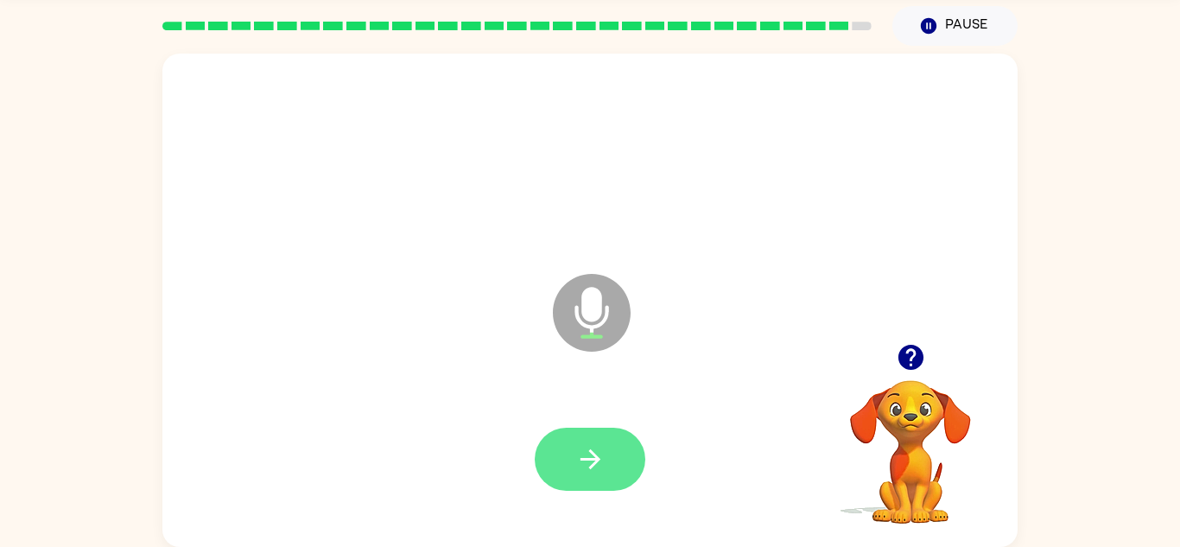
click at [595, 450] on icon "button" at bounding box center [591, 459] width 30 height 30
click at [595, 458] on div at bounding box center [590, 459] width 111 height 63
click at [607, 455] on div at bounding box center [590, 459] width 111 height 63
click at [609, 455] on div at bounding box center [590, 459] width 111 height 63
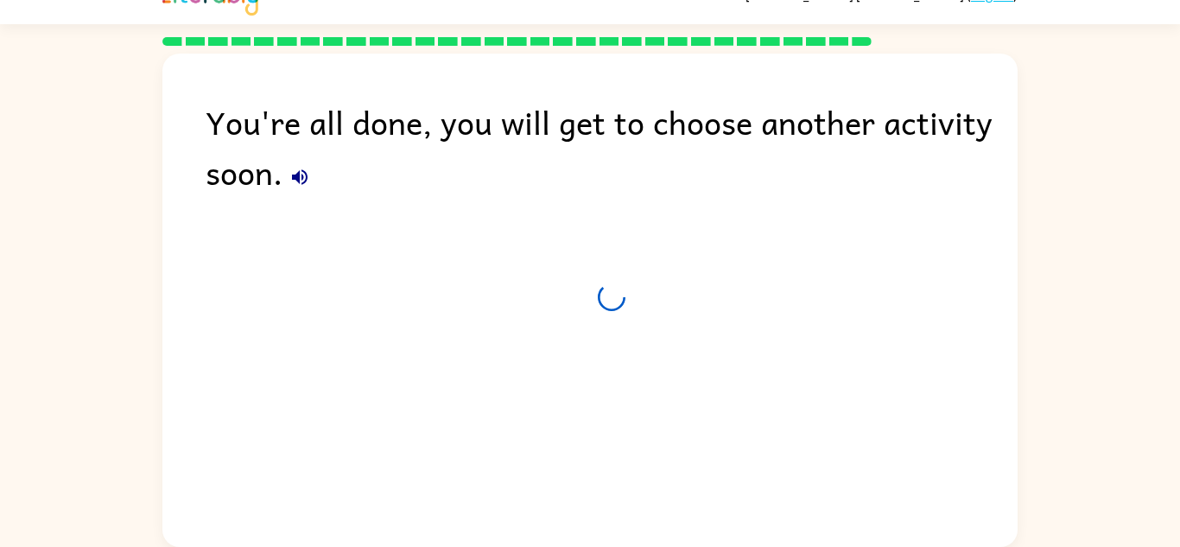
scroll to position [29, 0]
